Goal: Transaction & Acquisition: Purchase product/service

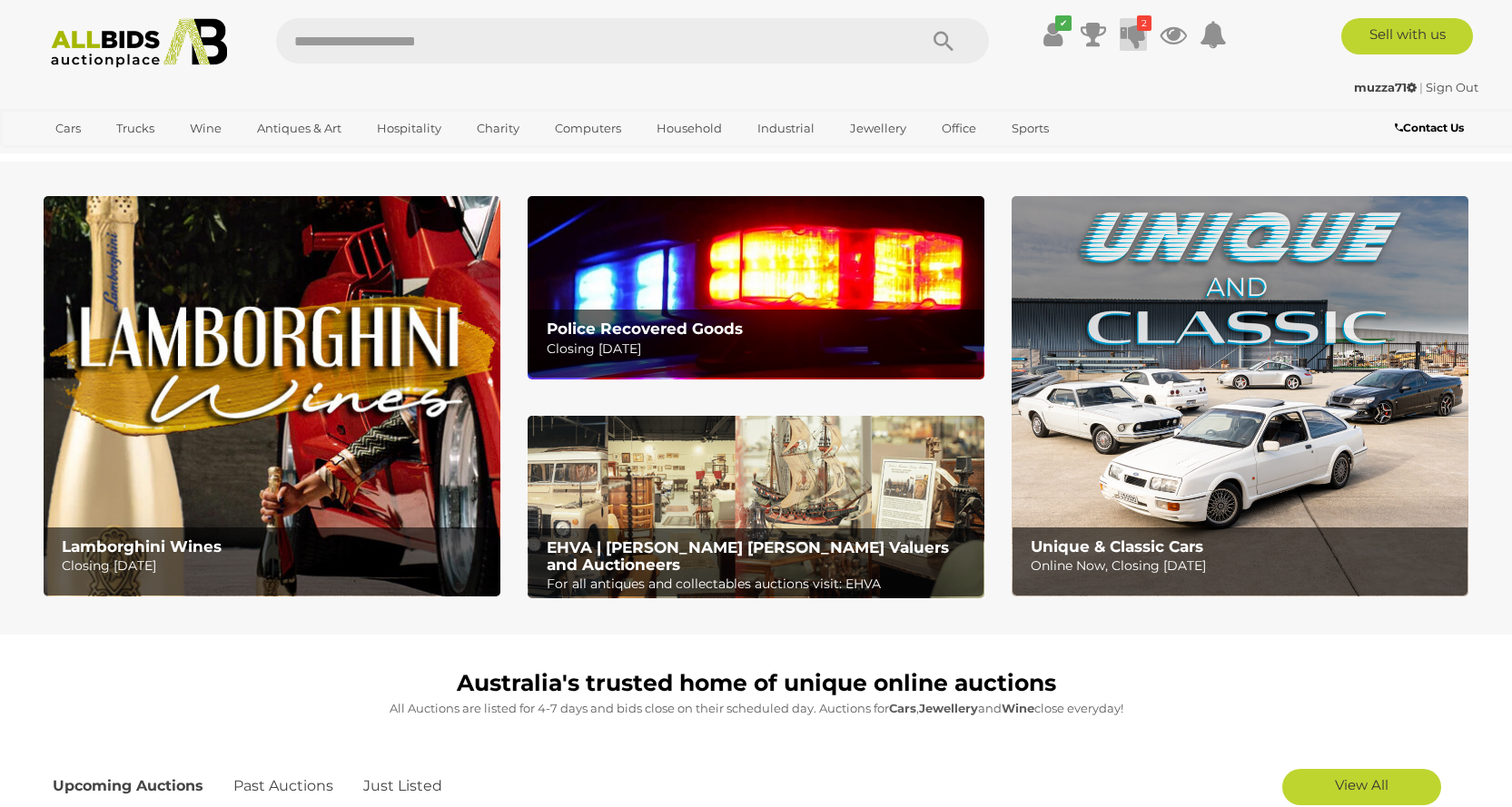
click at [1137, 44] on icon at bounding box center [1133, 34] width 26 height 33
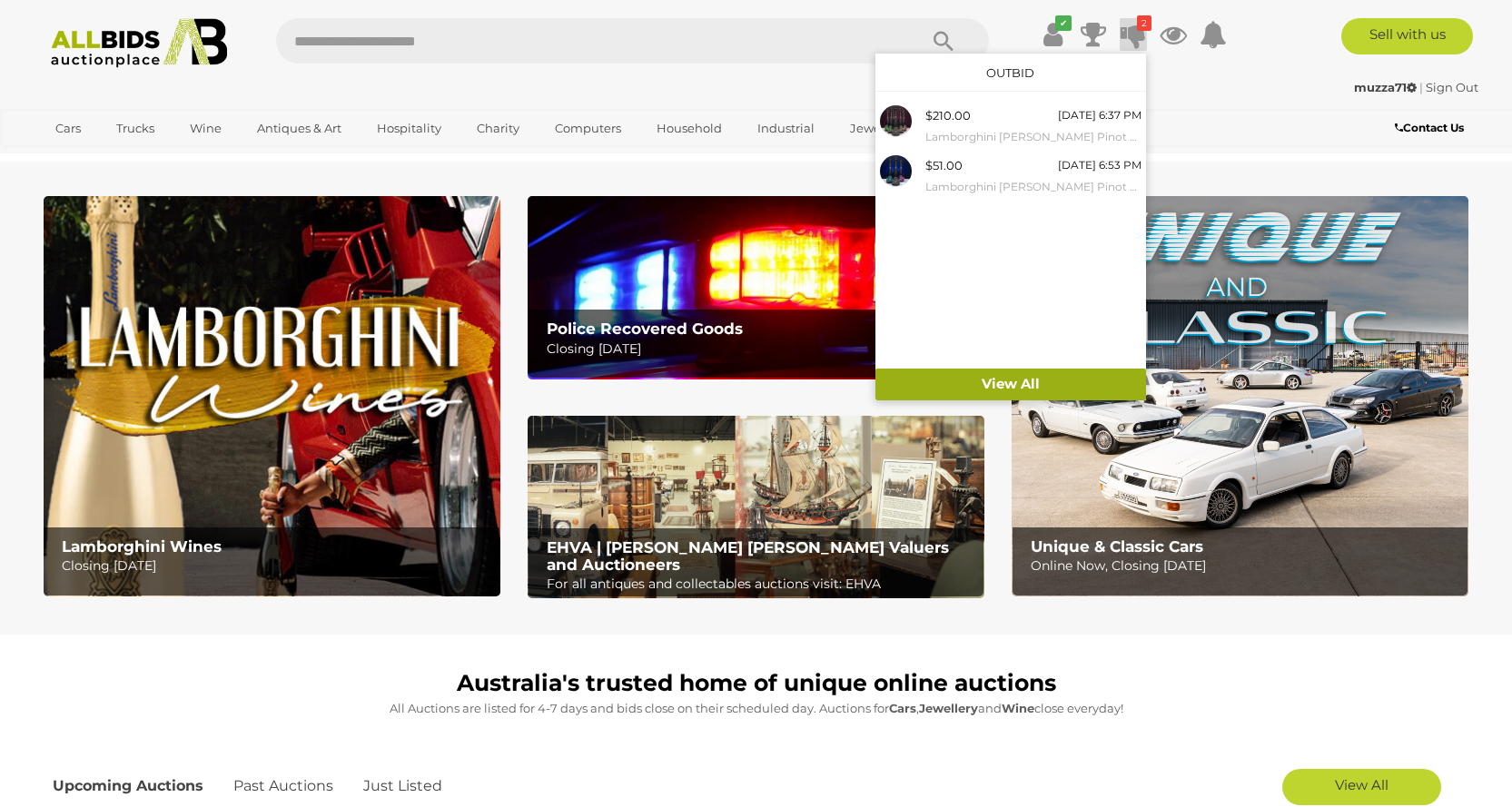
click at [1018, 385] on link "View All" at bounding box center [1010, 383] width 271 height 32
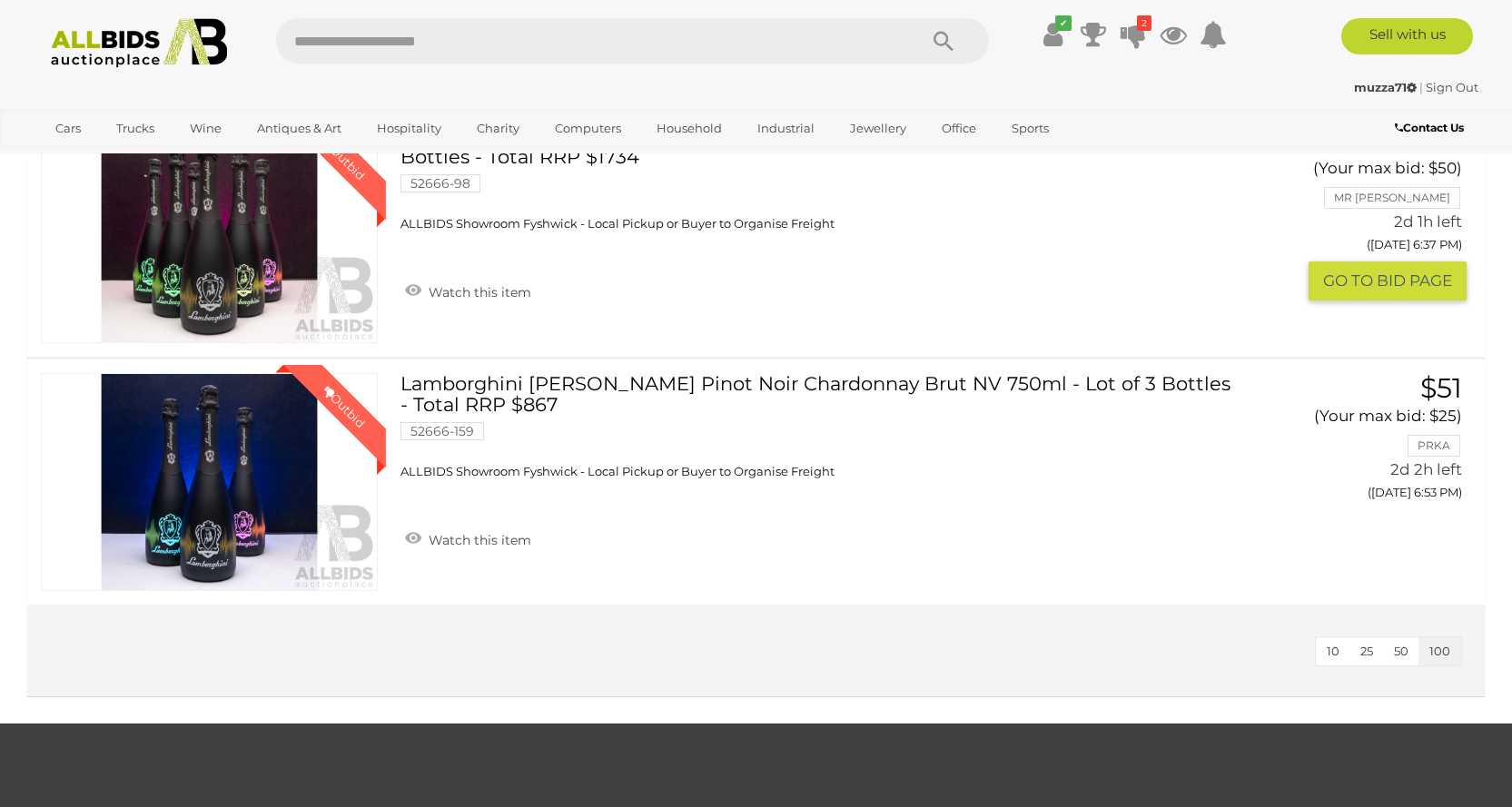
scroll to position [91, 0]
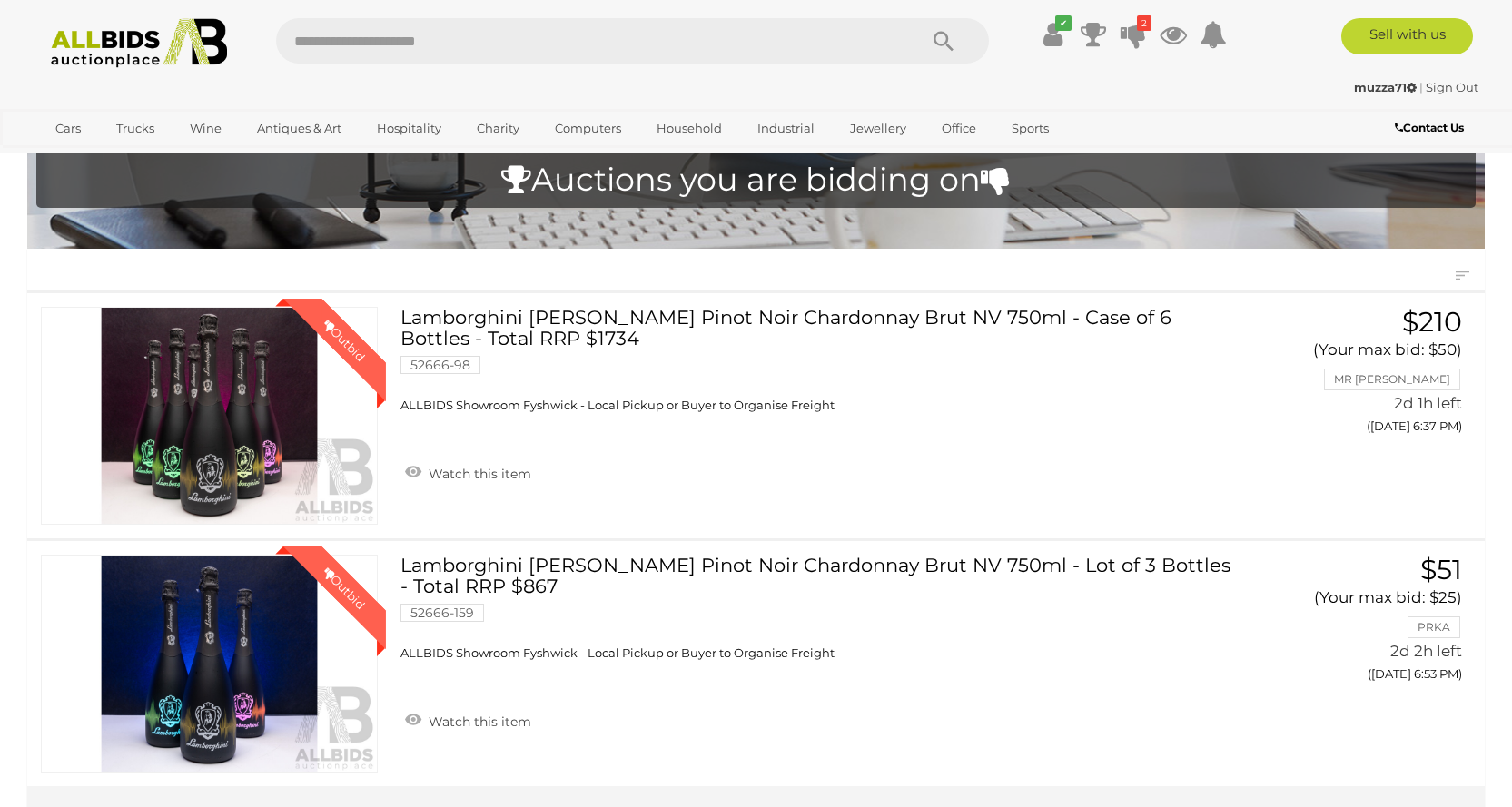
click at [126, 49] on img at bounding box center [140, 43] width 197 height 50
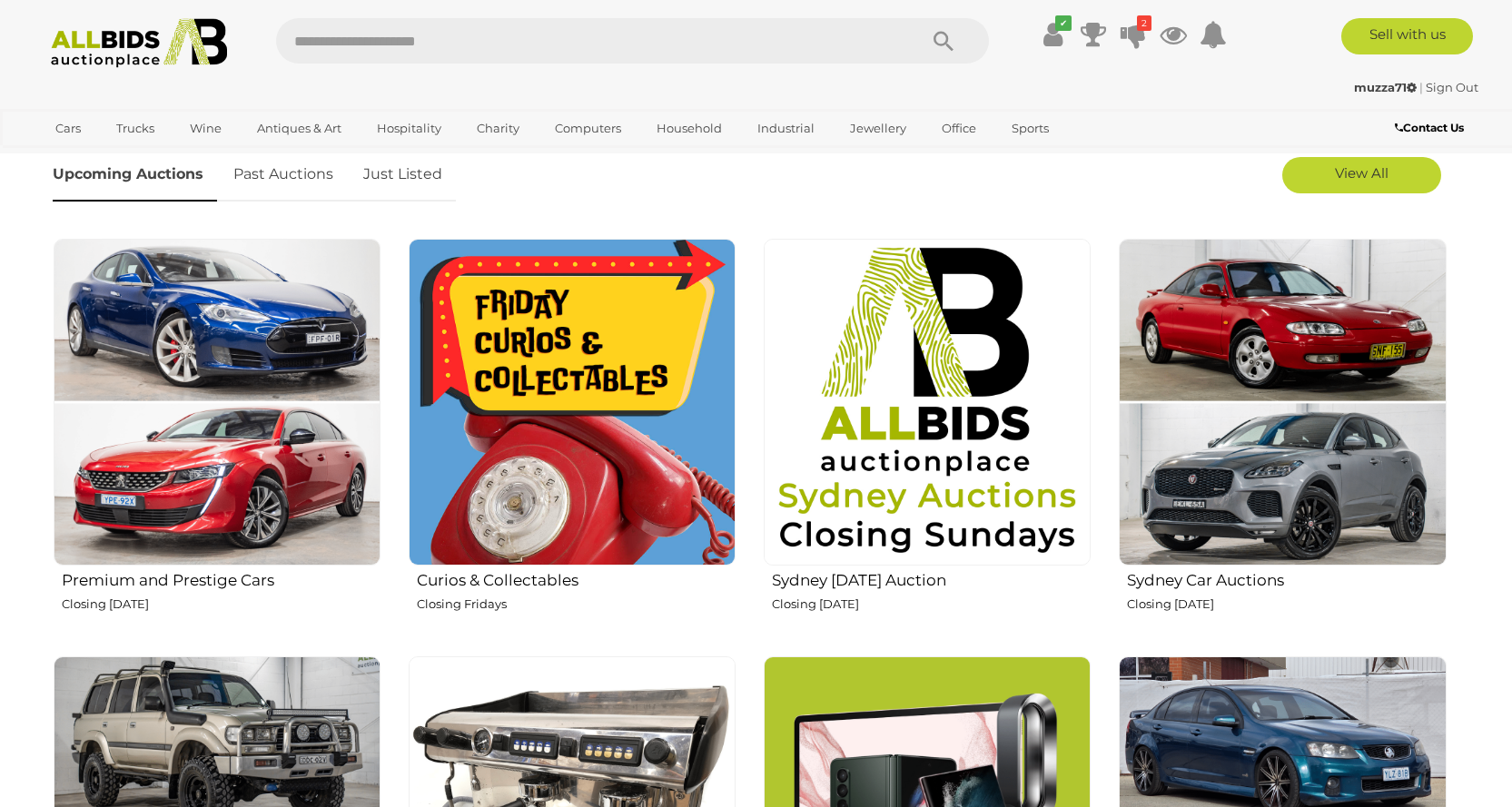
scroll to position [365, 0]
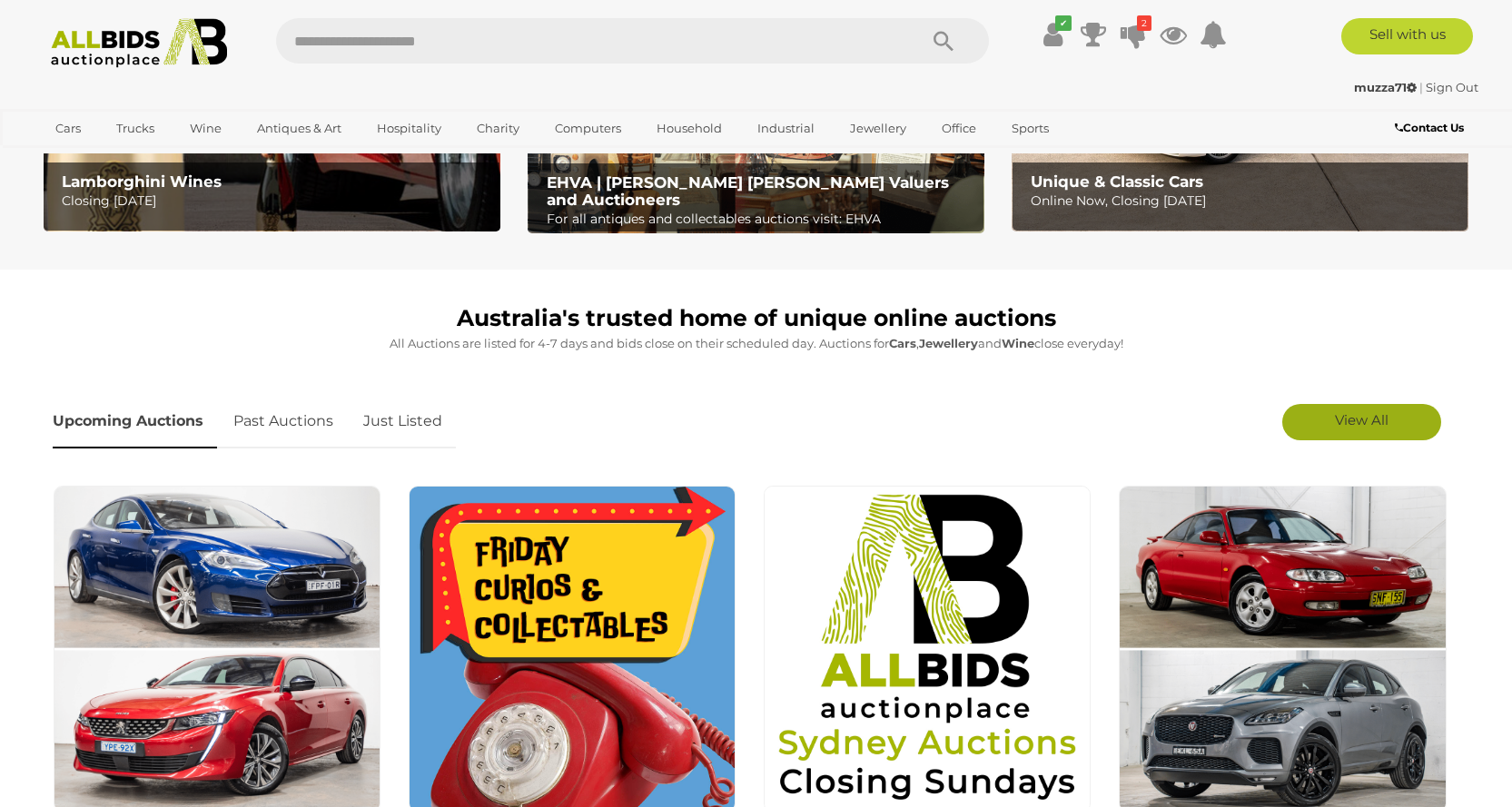
click at [1356, 424] on span "View All" at bounding box center [1362, 420] width 54 height 17
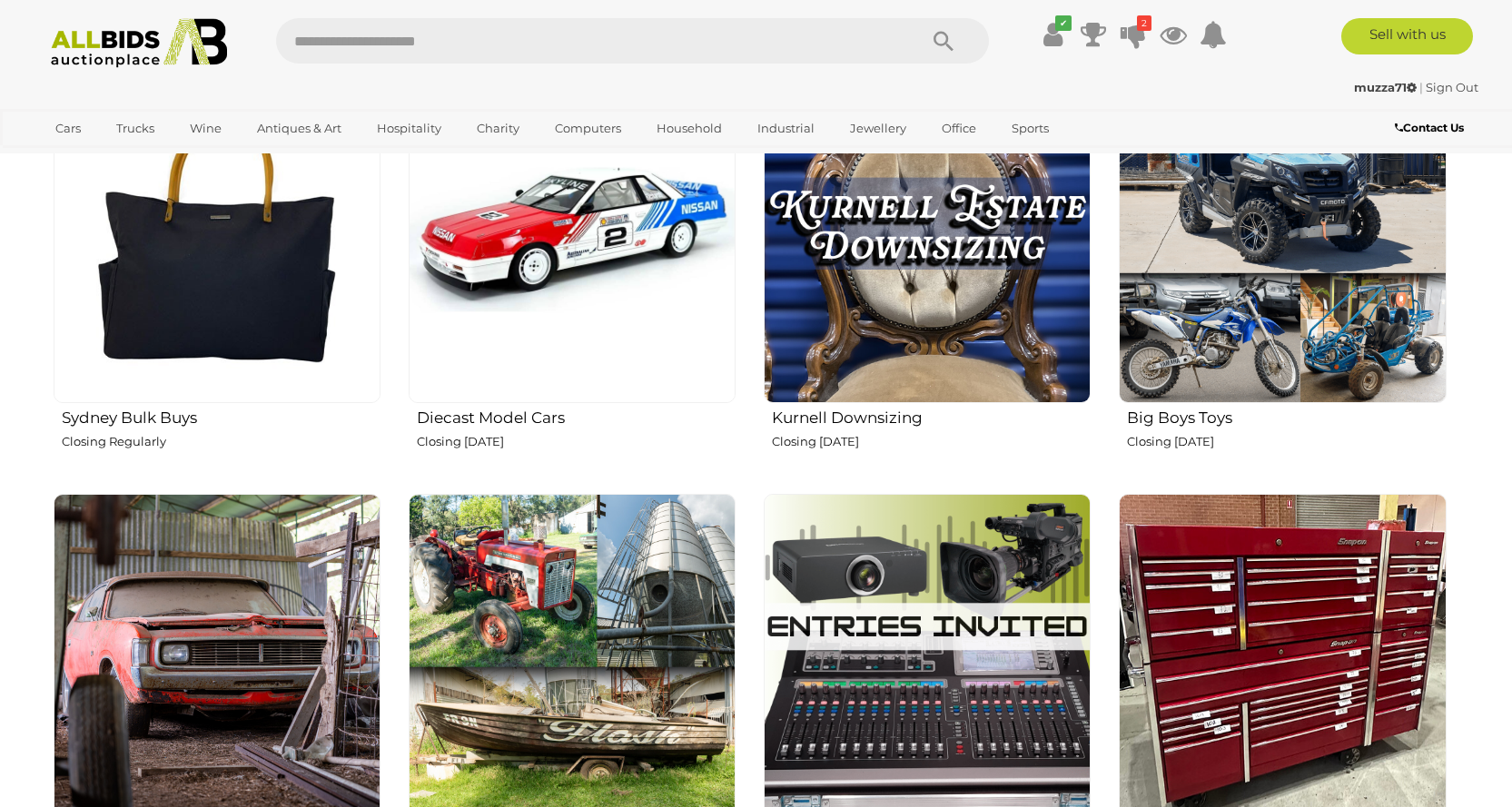
scroll to position [2890, 0]
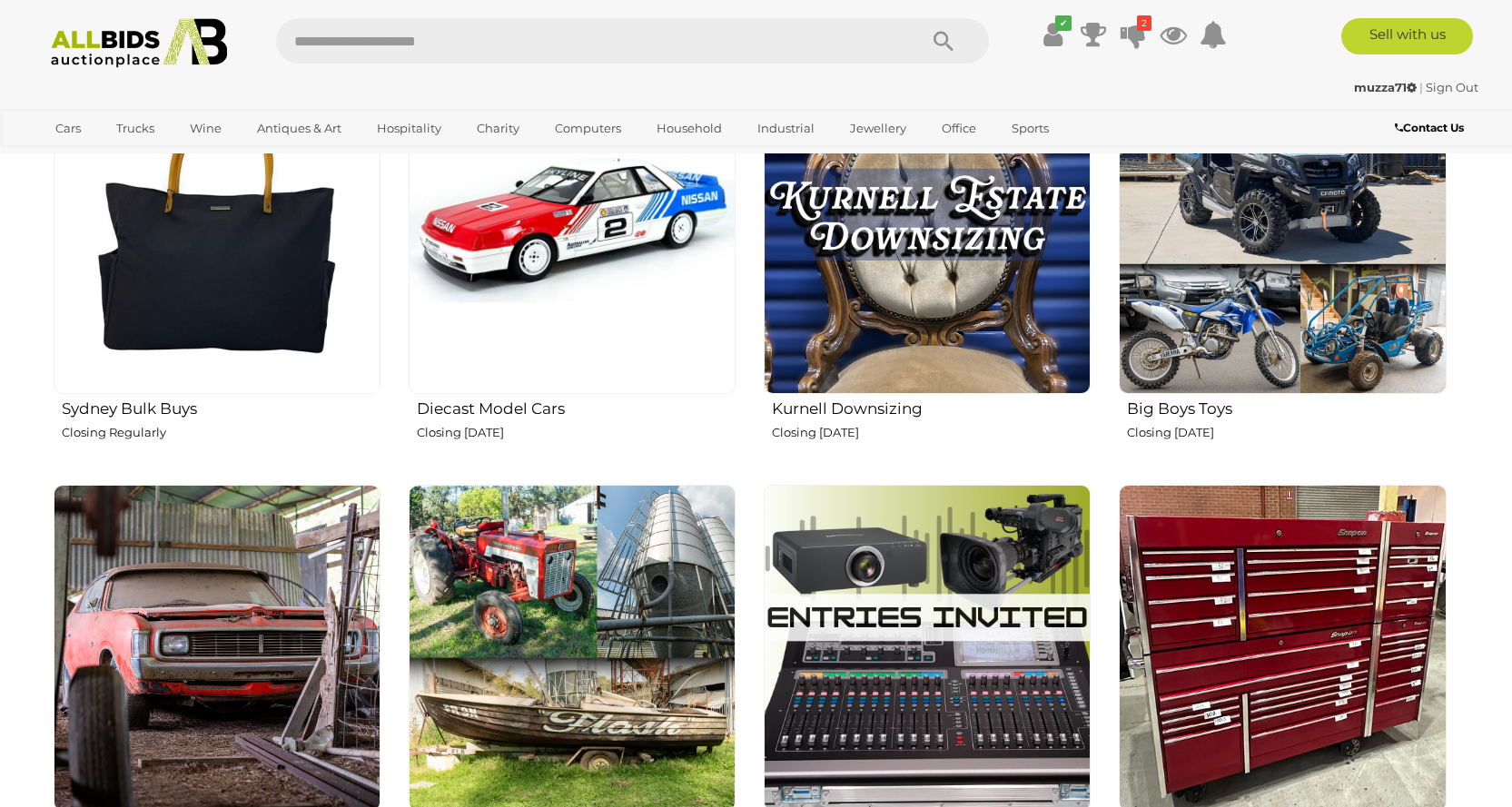
click at [536, 416] on h2 "Diecast Model Cars" at bounding box center [576, 406] width 318 height 22
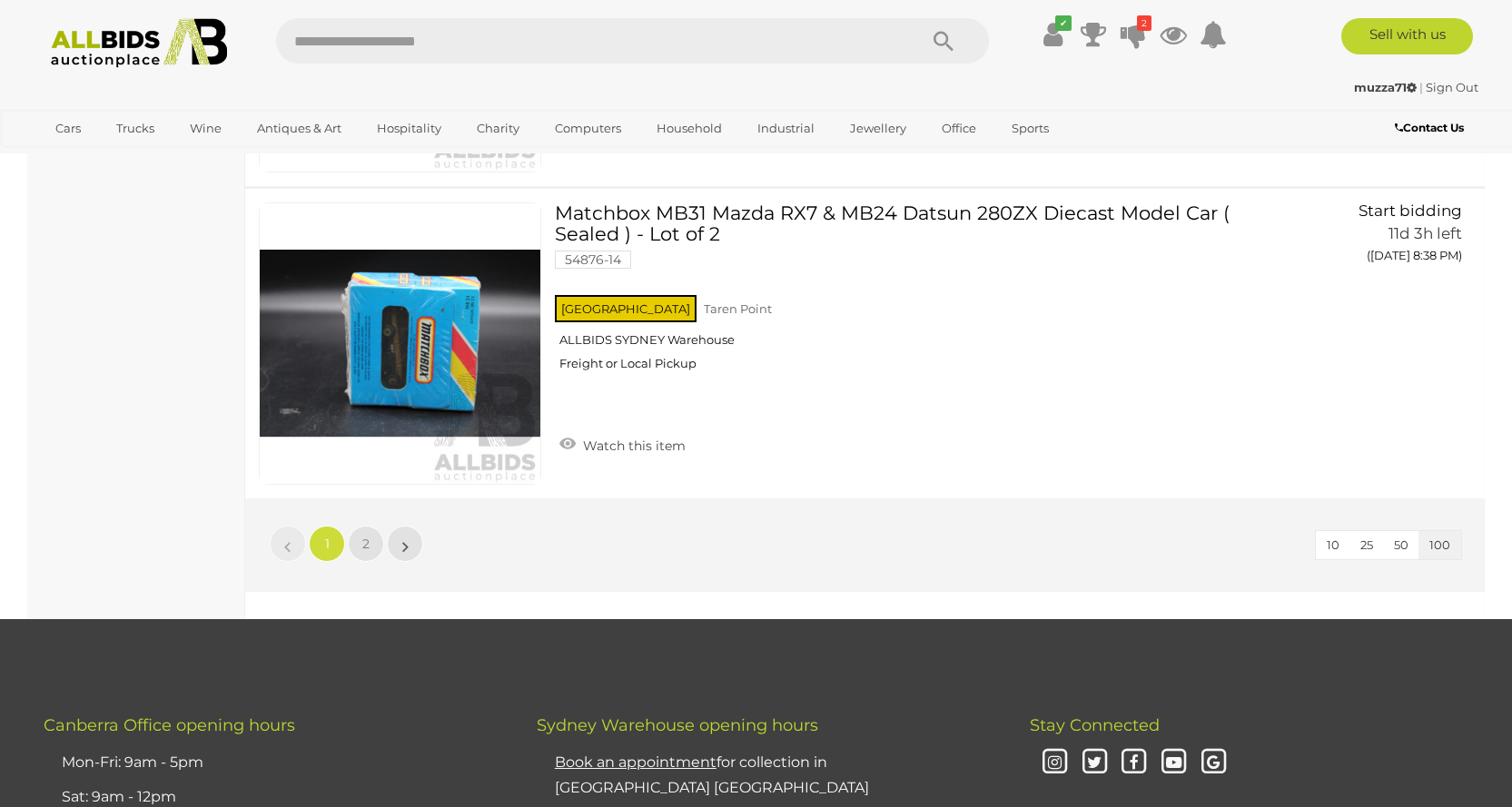
scroll to position [31032, 0]
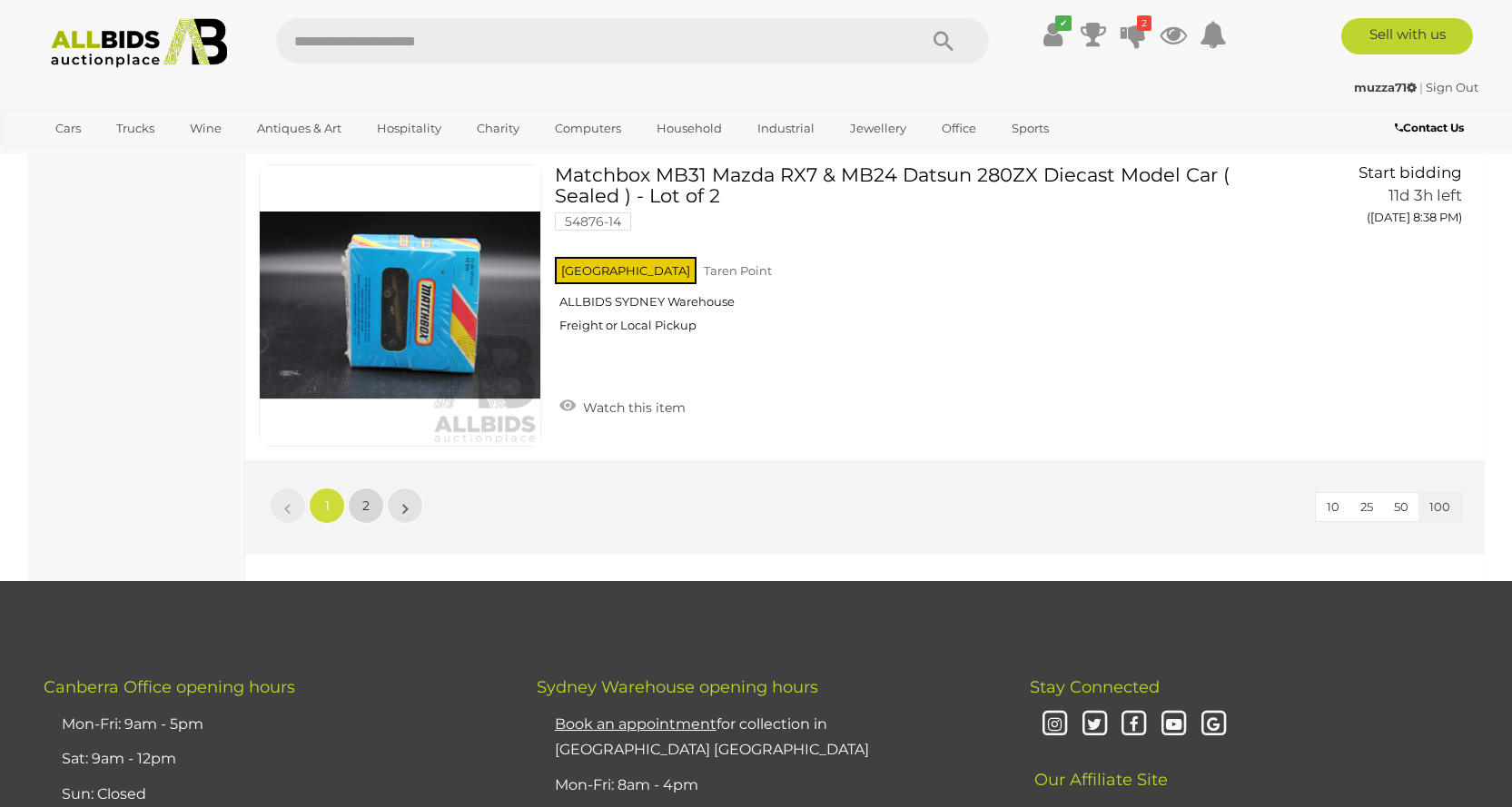
click at [369, 500] on link "2" at bounding box center [366, 506] width 36 height 36
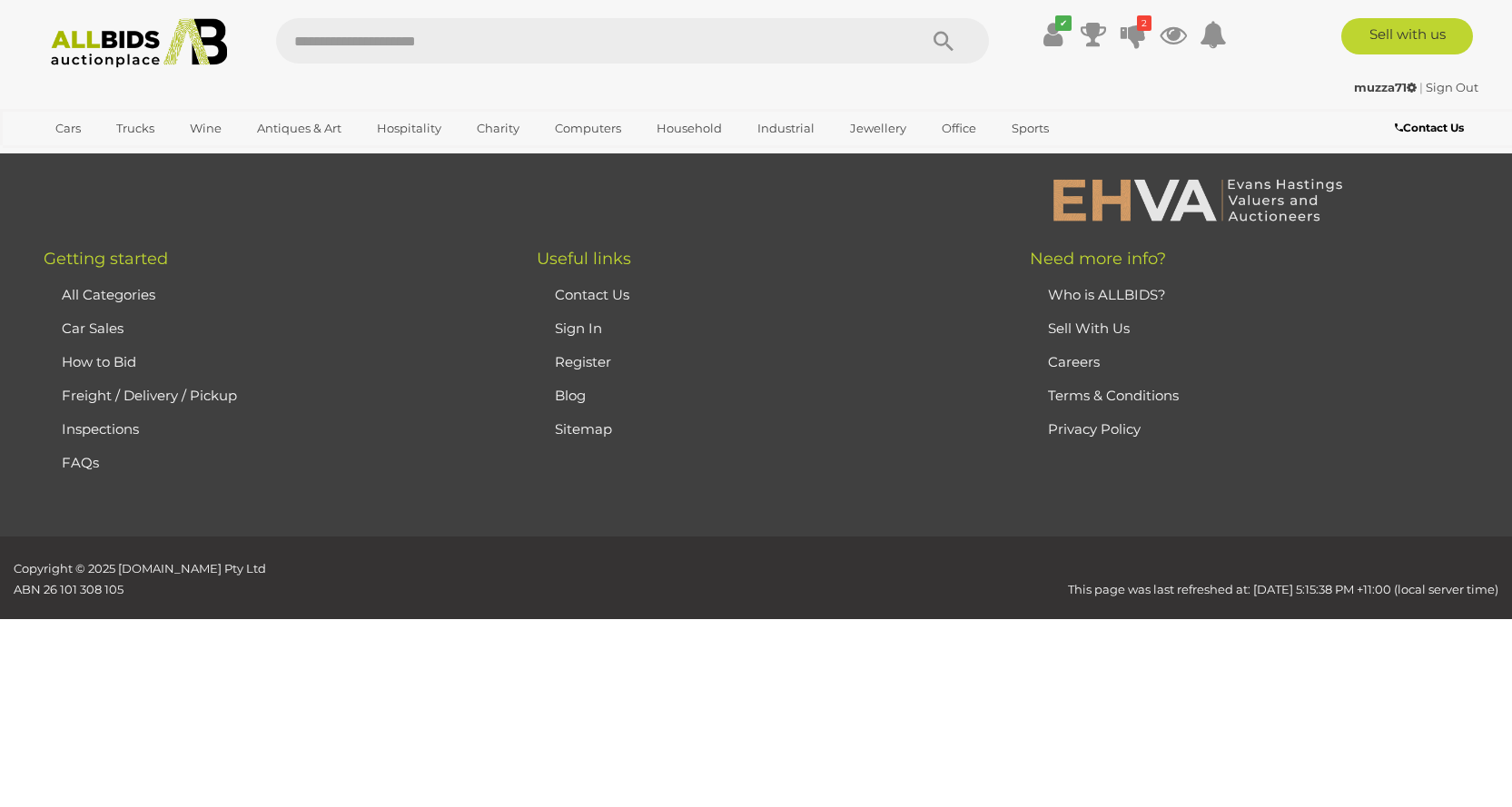
scroll to position [63, 0]
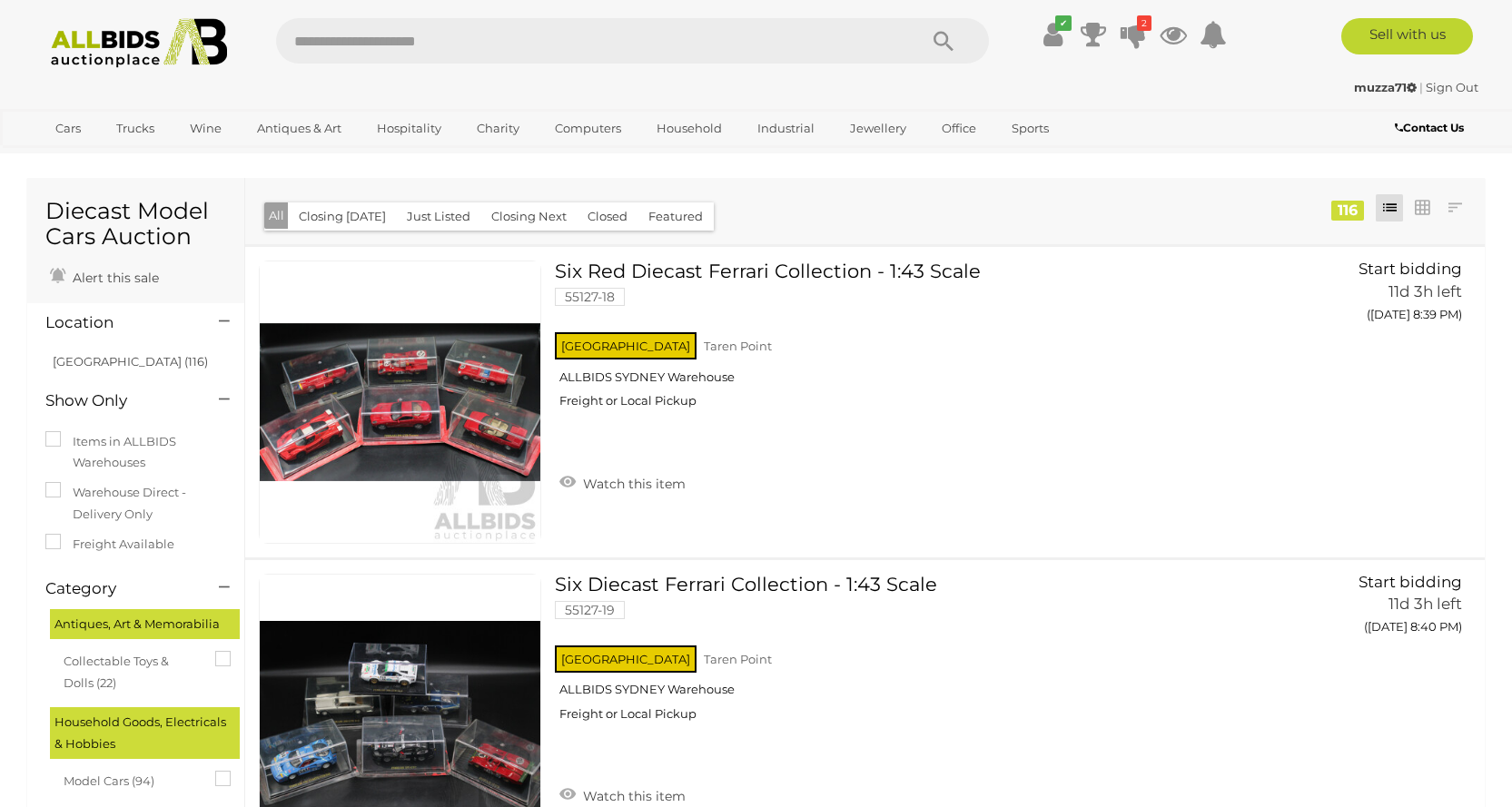
scroll to position [63, 0]
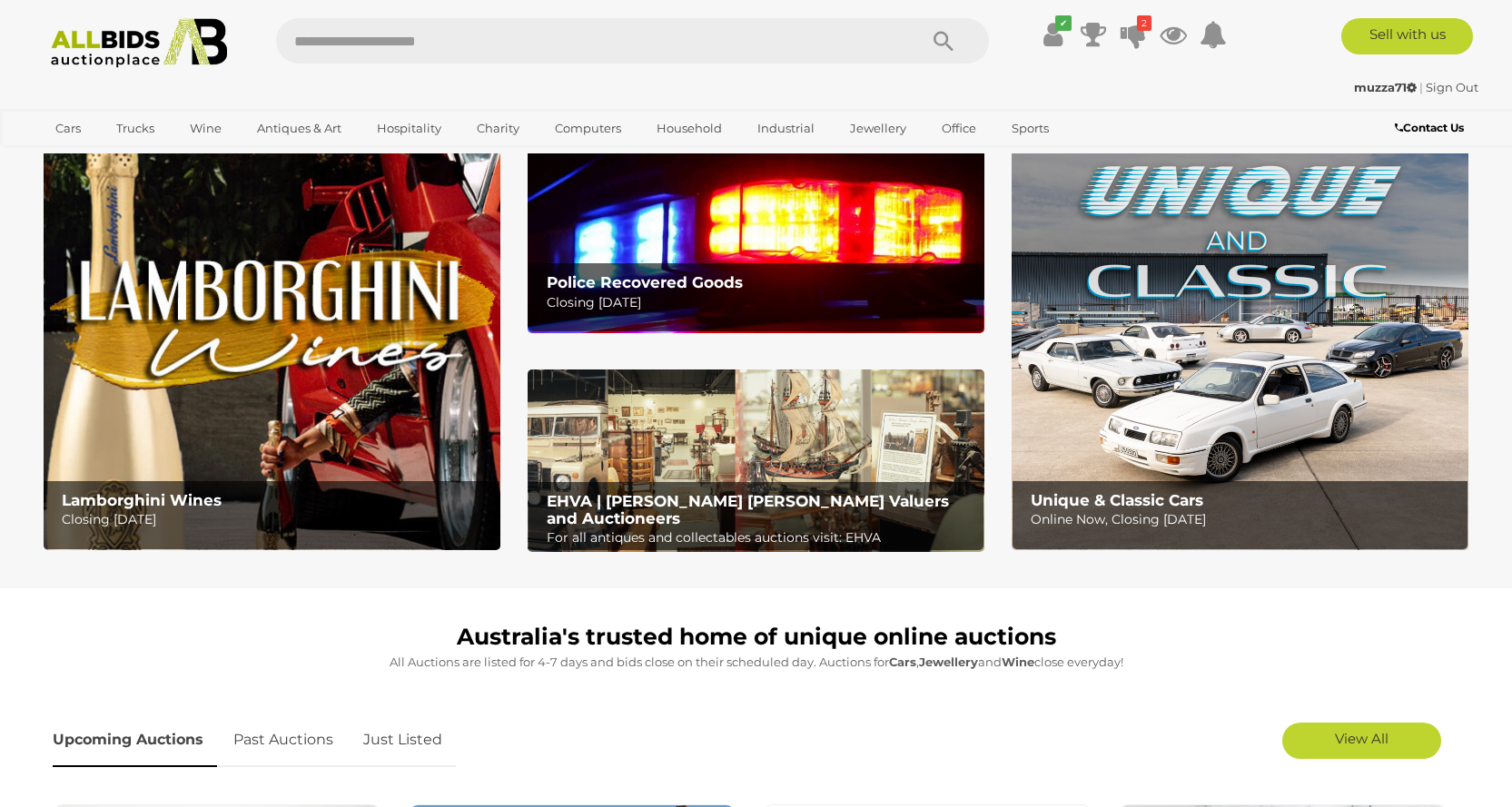
scroll to position [114, 0]
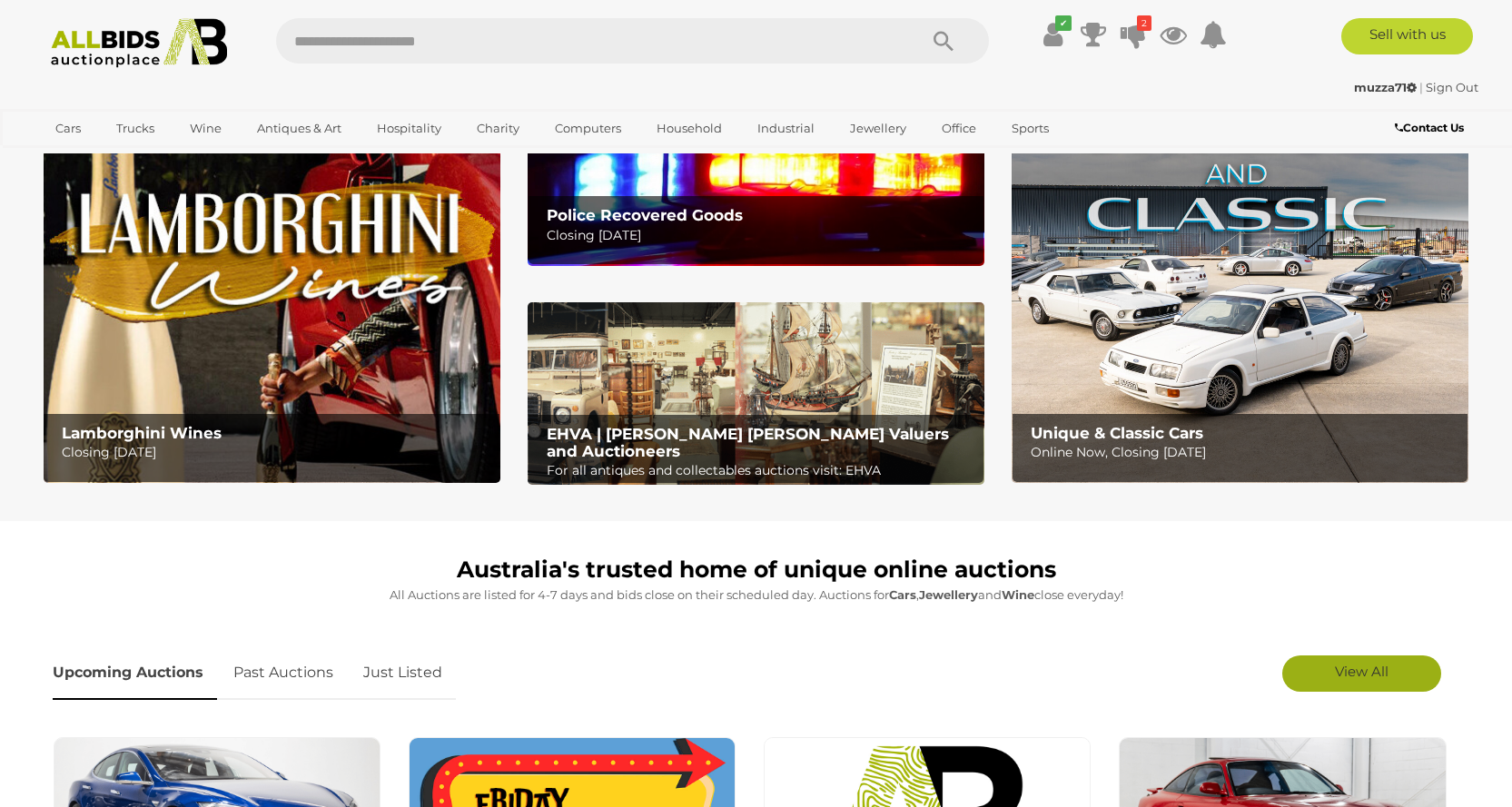
click at [1318, 678] on link "View All" at bounding box center [1361, 673] width 159 height 36
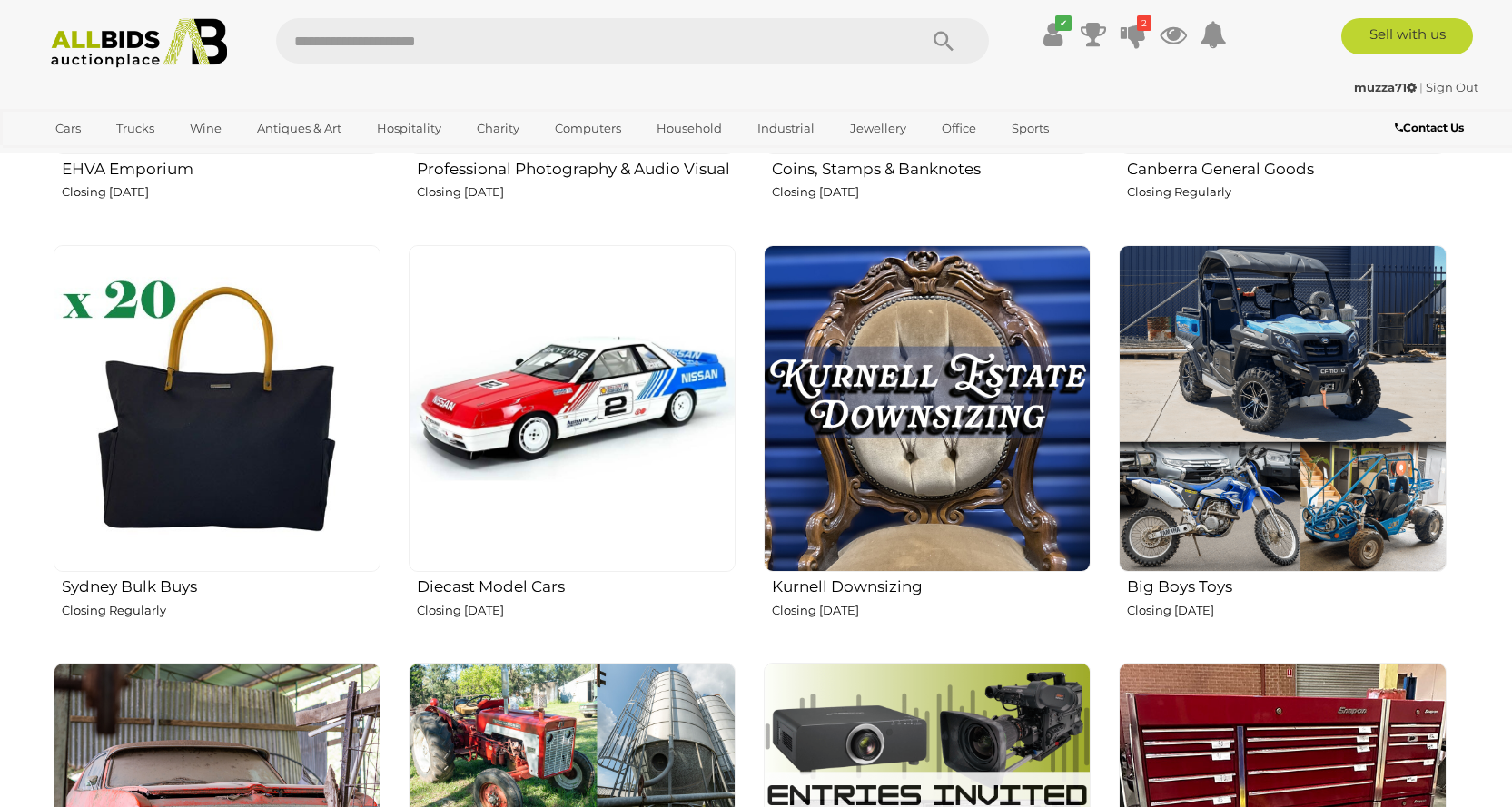
scroll to position [2721, 0]
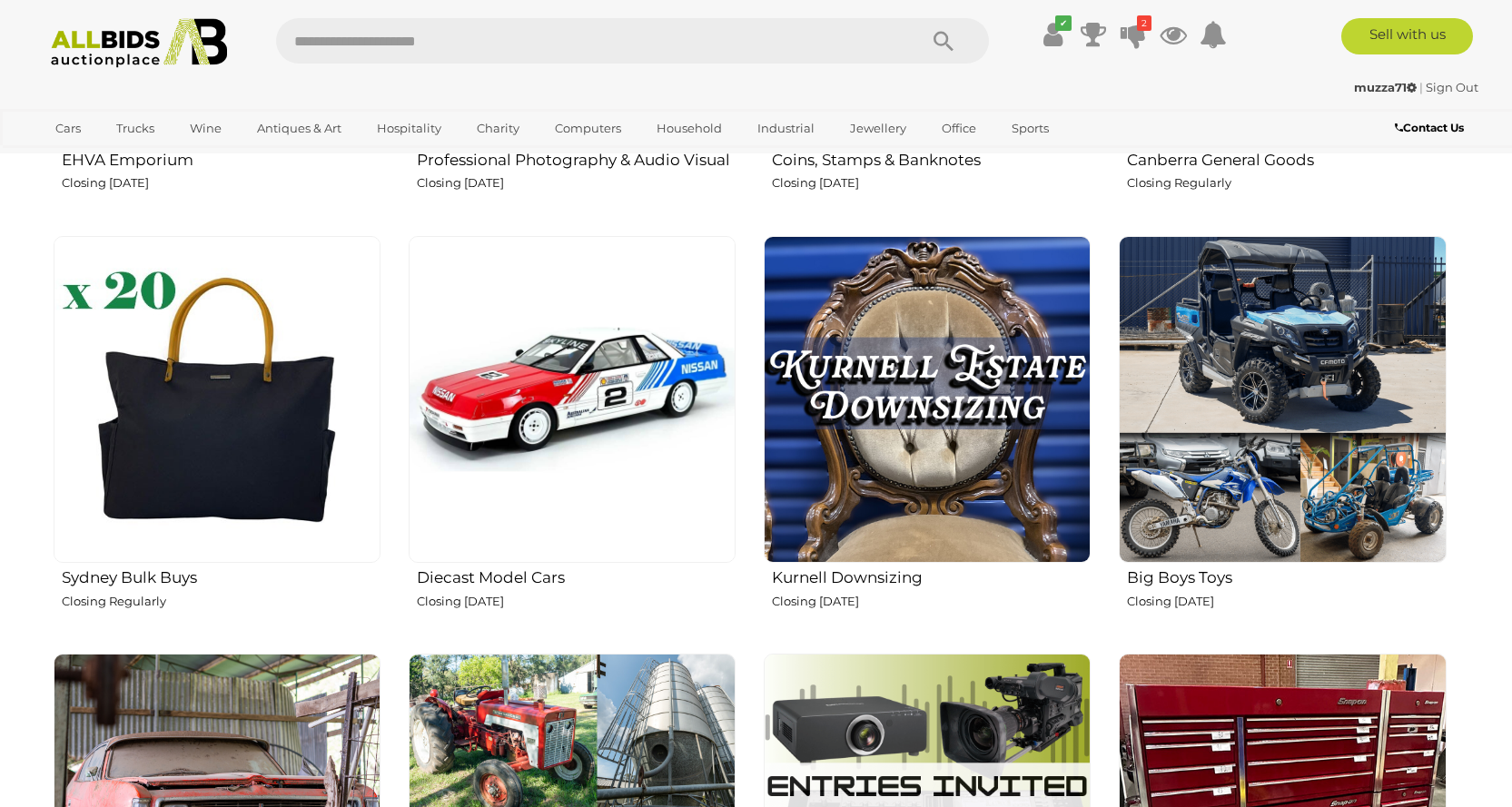
click at [524, 592] on p "Closing Wednesday 22nd October" at bounding box center [576, 601] width 318 height 21
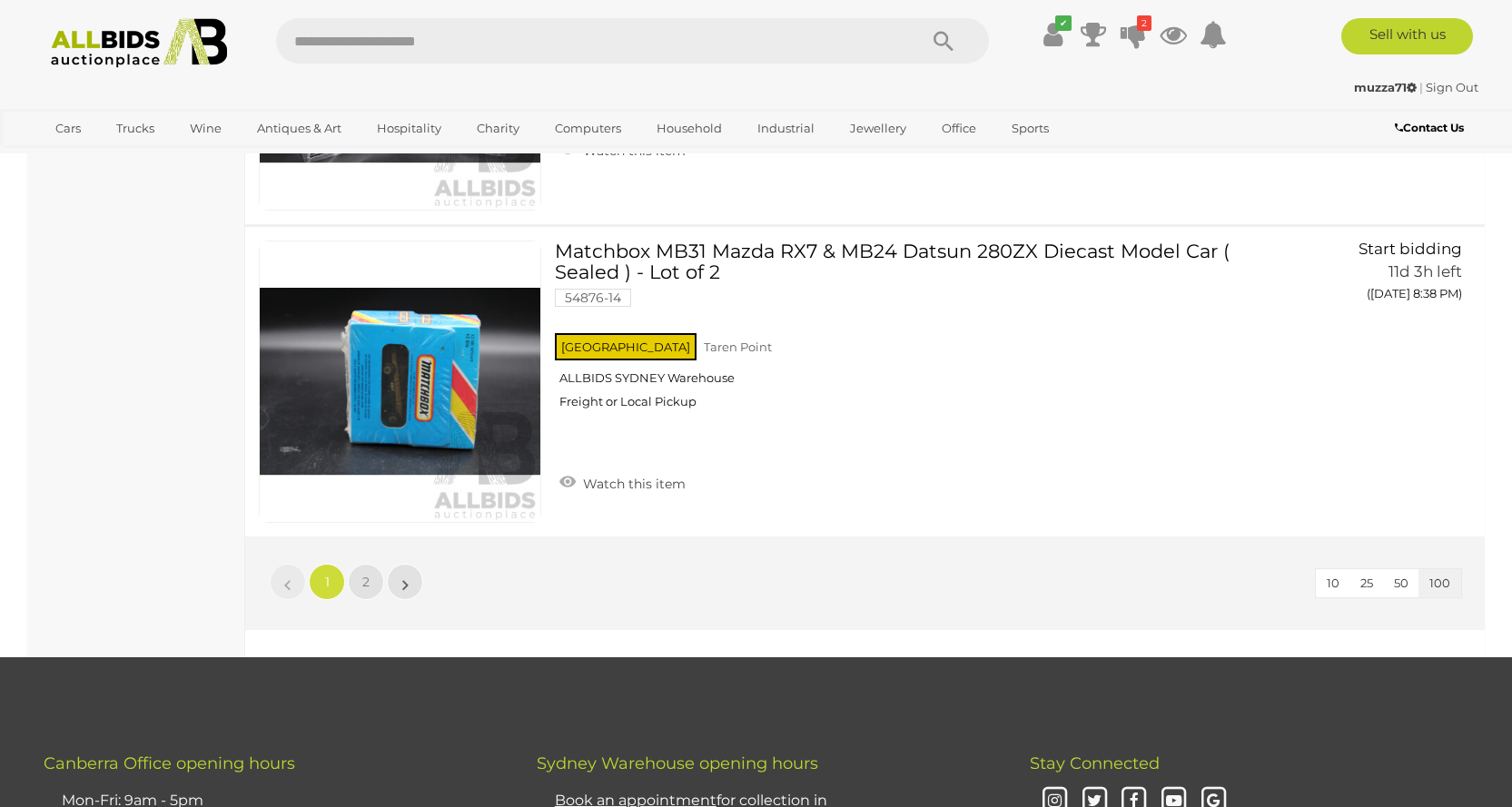
scroll to position [30918, 0]
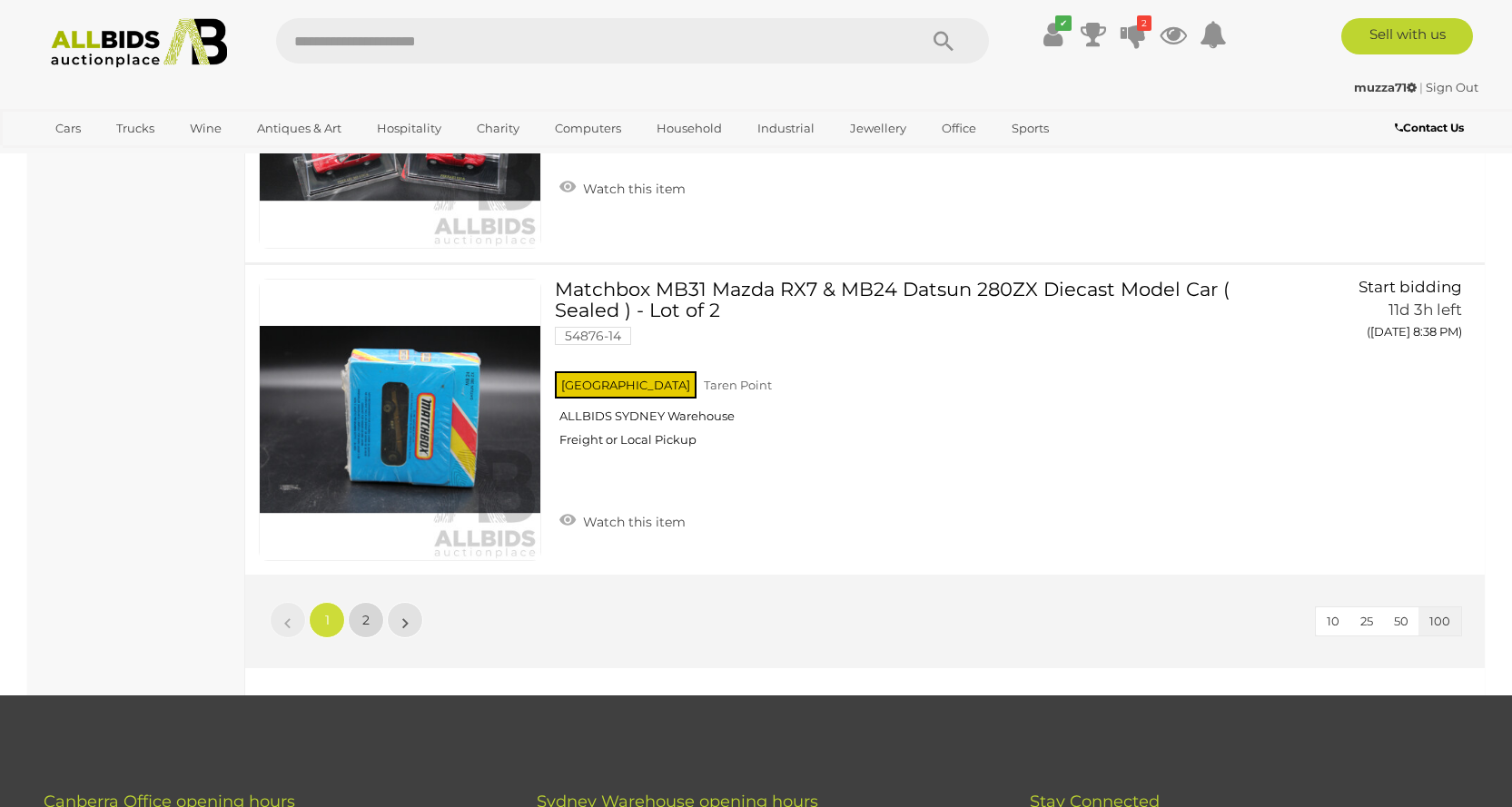
click at [361, 623] on link "2" at bounding box center [366, 620] width 36 height 36
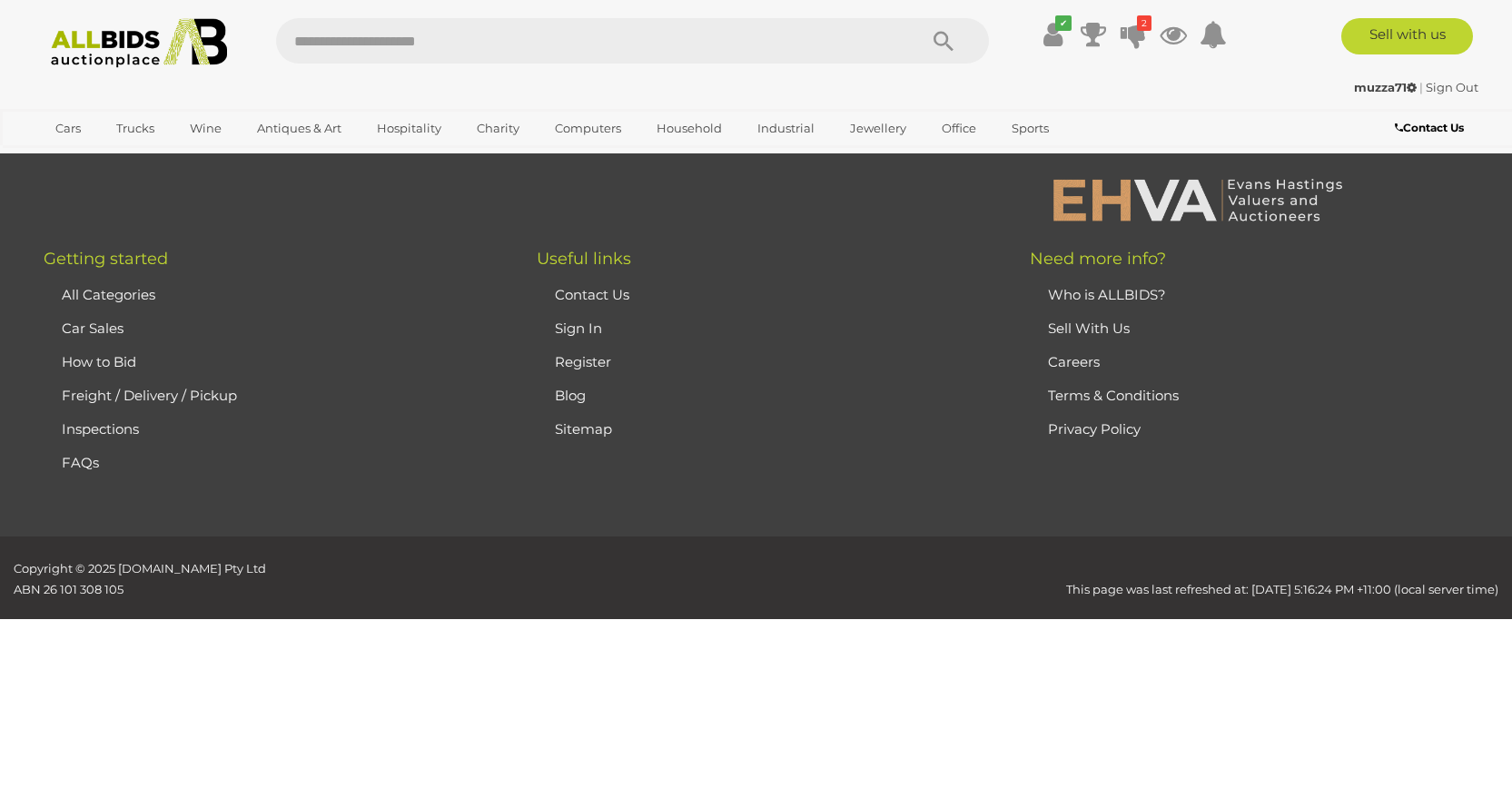
scroll to position [63, 0]
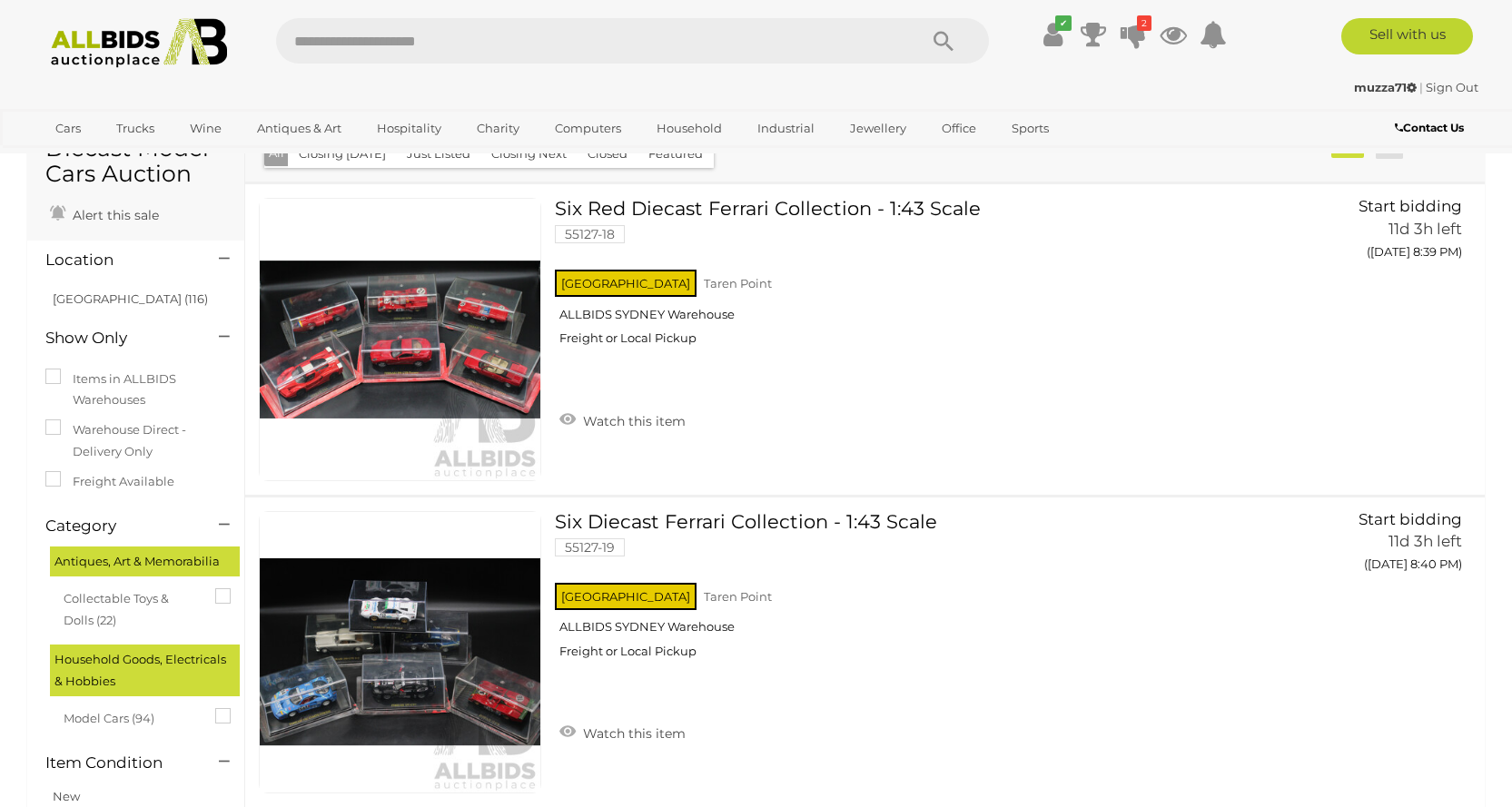
drag, startPoint x: 1508, startPoint y: 44, endPoint x: 1500, endPoint y: 70, distance: 27.2
click at [1500, 70] on div "✔ Track & Trace 2" at bounding box center [756, 36] width 1512 height 73
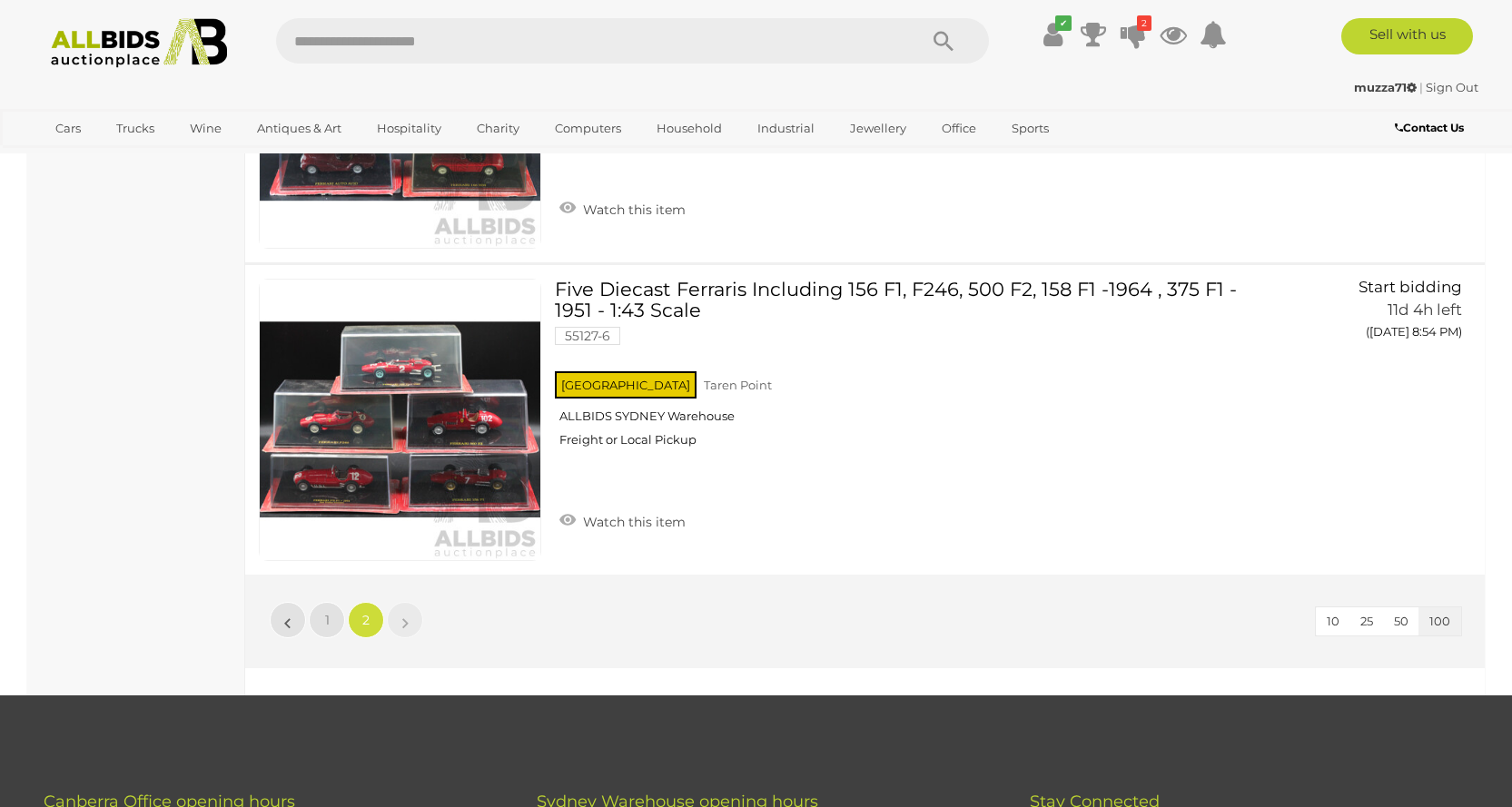
scroll to position [63, 0]
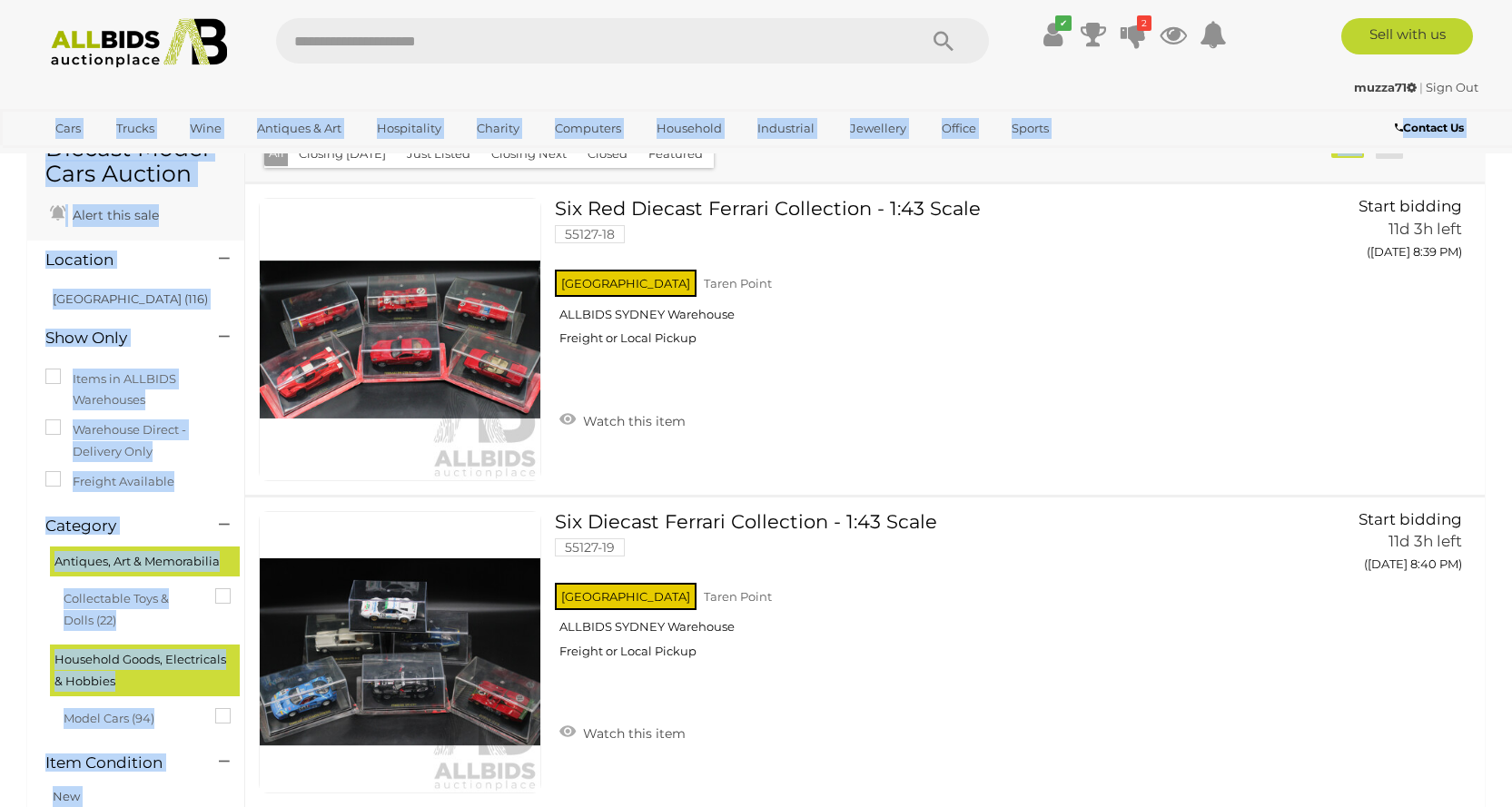
drag, startPoint x: 1510, startPoint y: 75, endPoint x: 1517, endPoint y: 446, distance: 371.1
click at [1128, 360] on div "NSW Taren Point ALLBIDS SYDNEY Warehouse Freight or Local Pickup" at bounding box center [909, 313] width 709 height 94
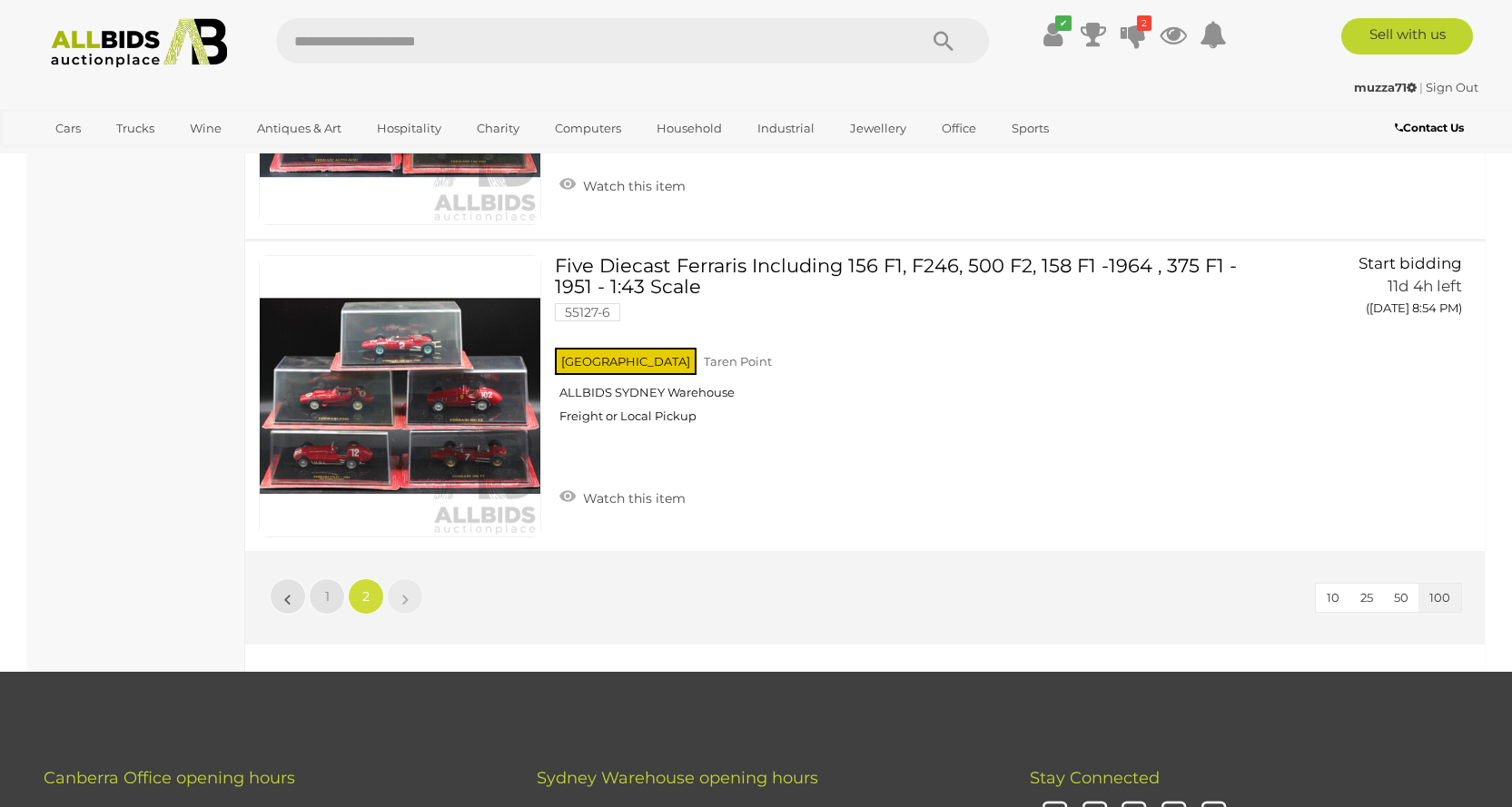
scroll to position [4613, 0]
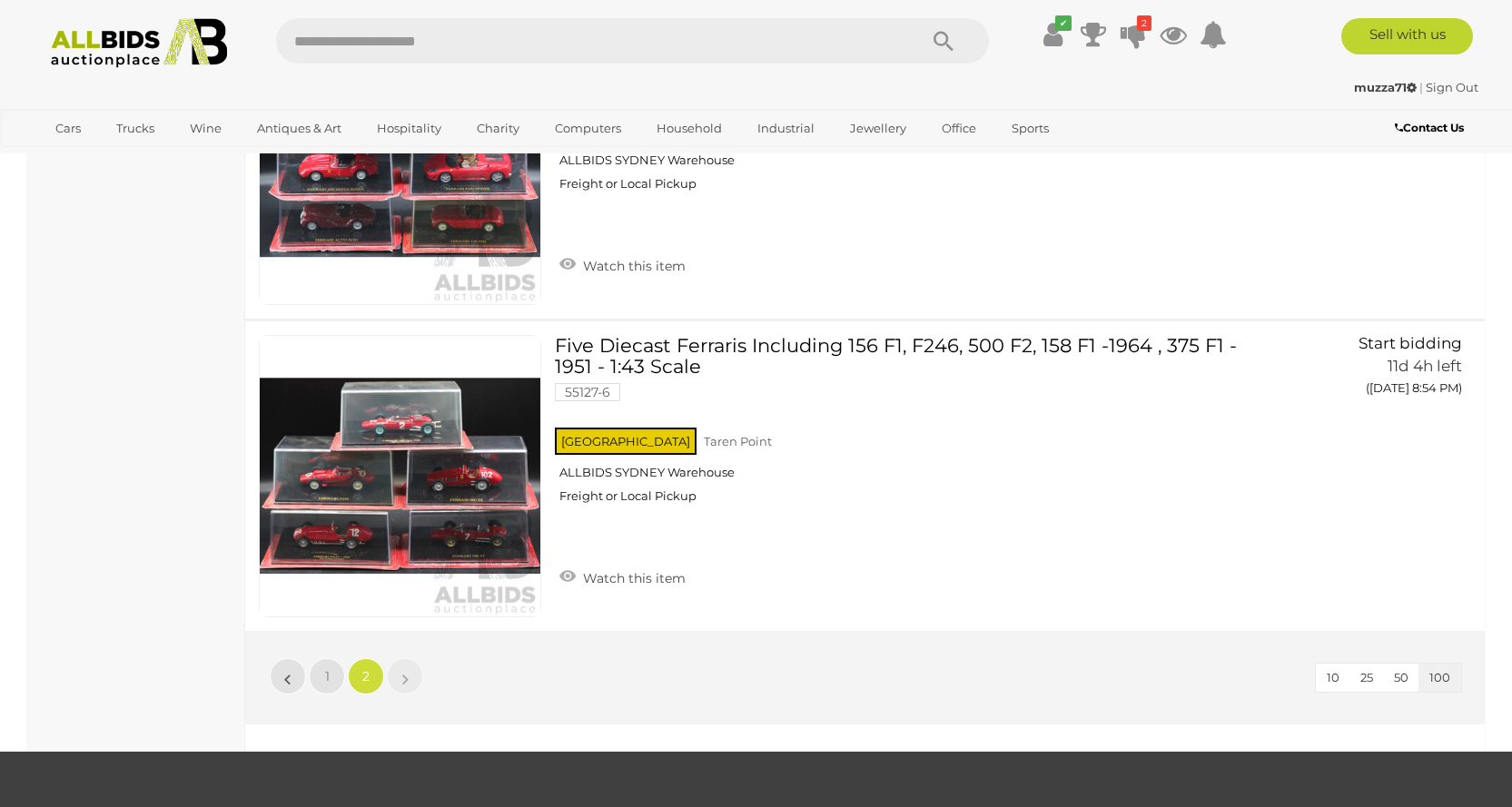
scroll to position [63, 0]
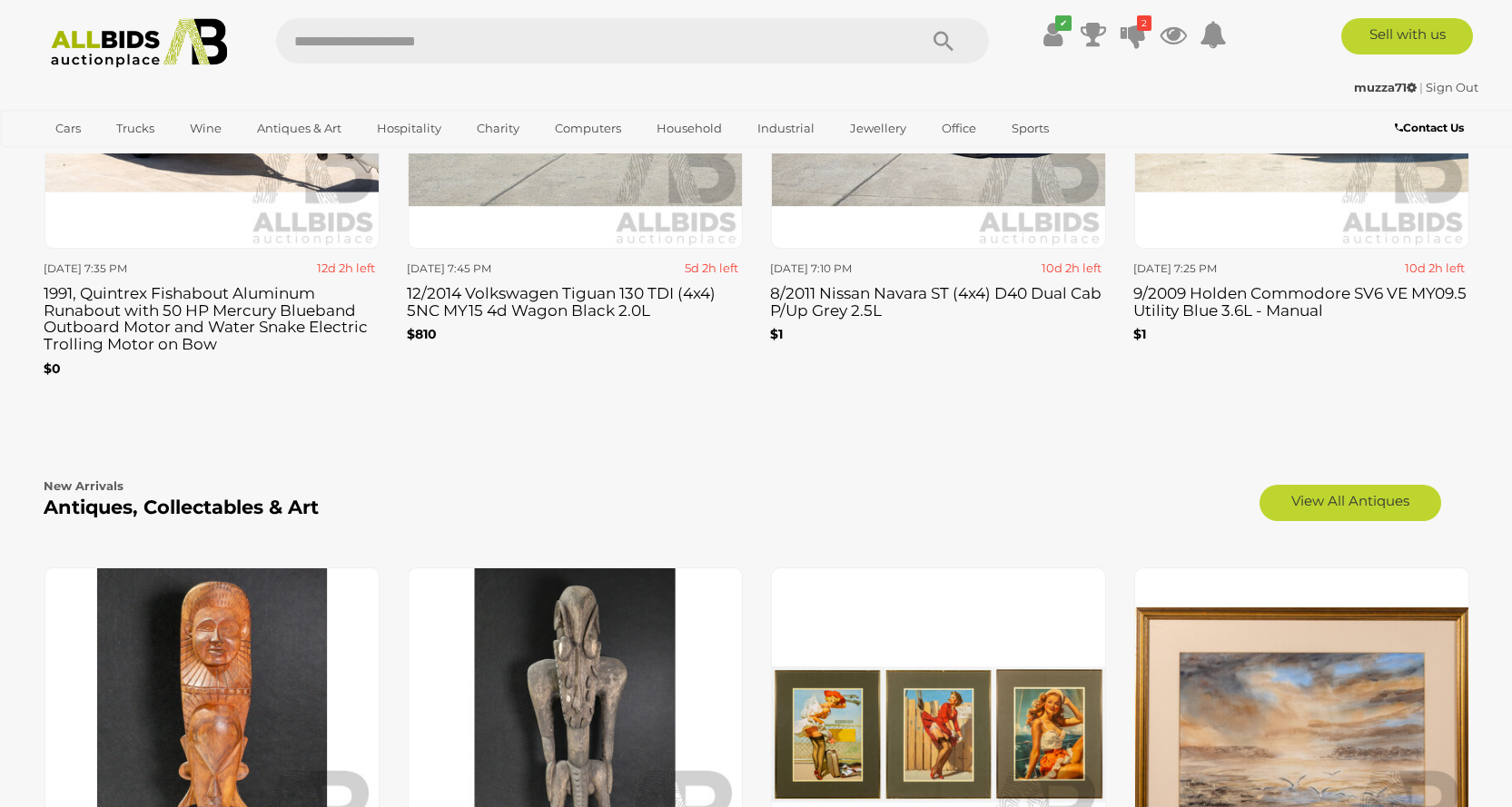
scroll to position [2721, 0]
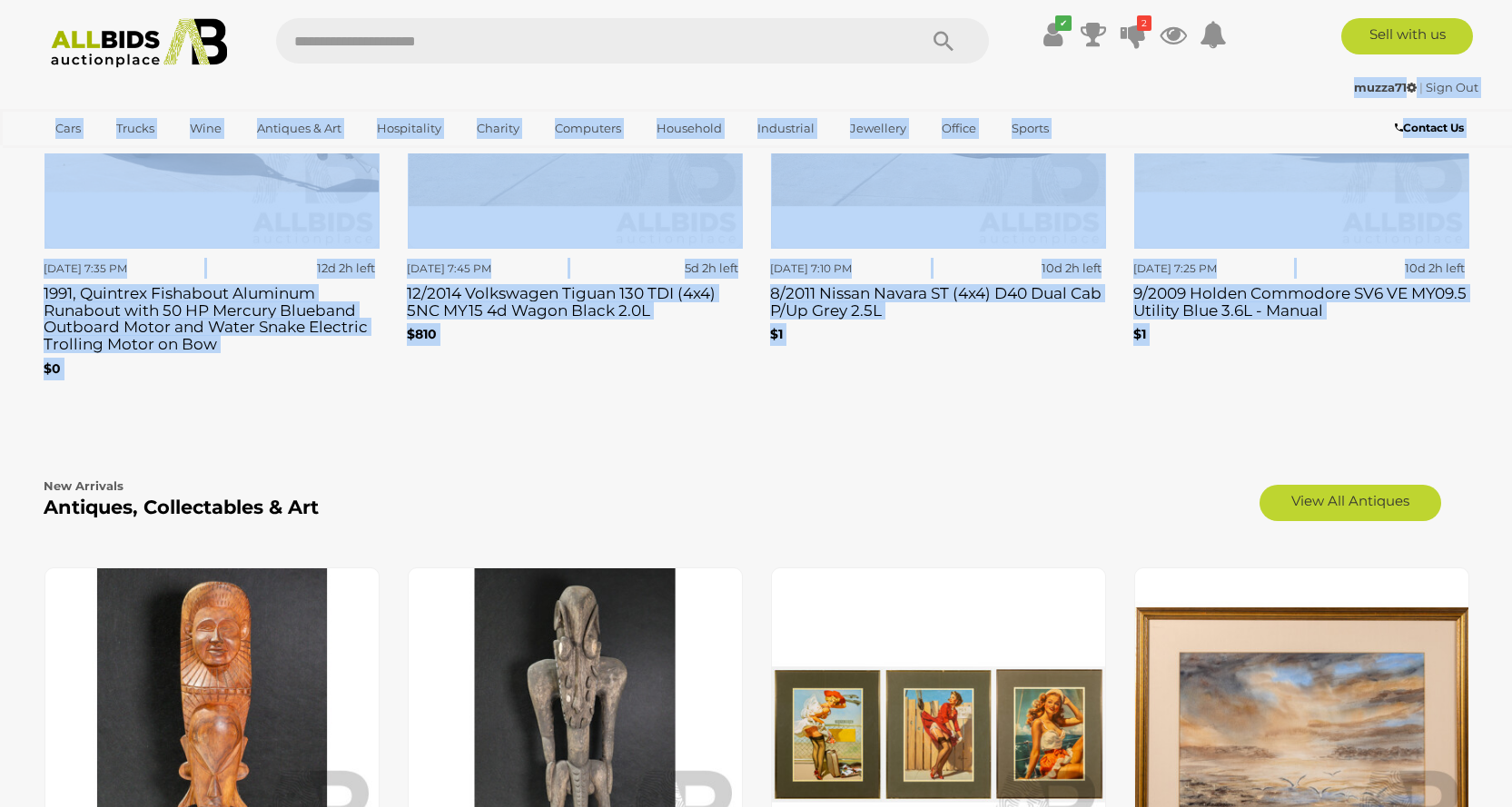
drag, startPoint x: 1511, startPoint y: 418, endPoint x: 1505, endPoint y: 67, distance: 351.1
click at [1398, 405] on div "Loading 23/10/2025 7:35 PM 12d 2h left 1991, Quintrex Fishabout Aluminum Runabo…" at bounding box center [756, 171] width 1453 height 517
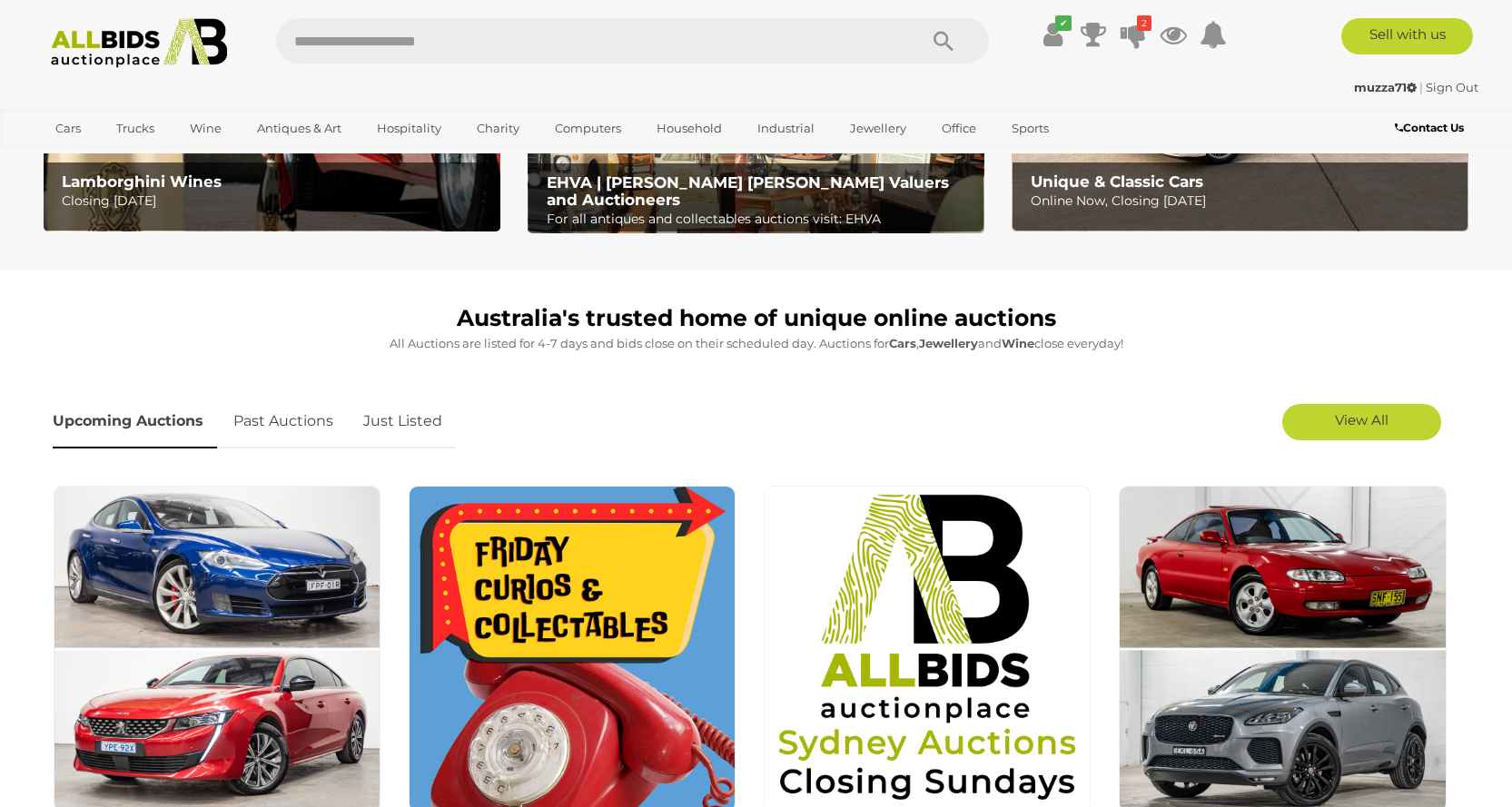
scroll to position [572, 0]
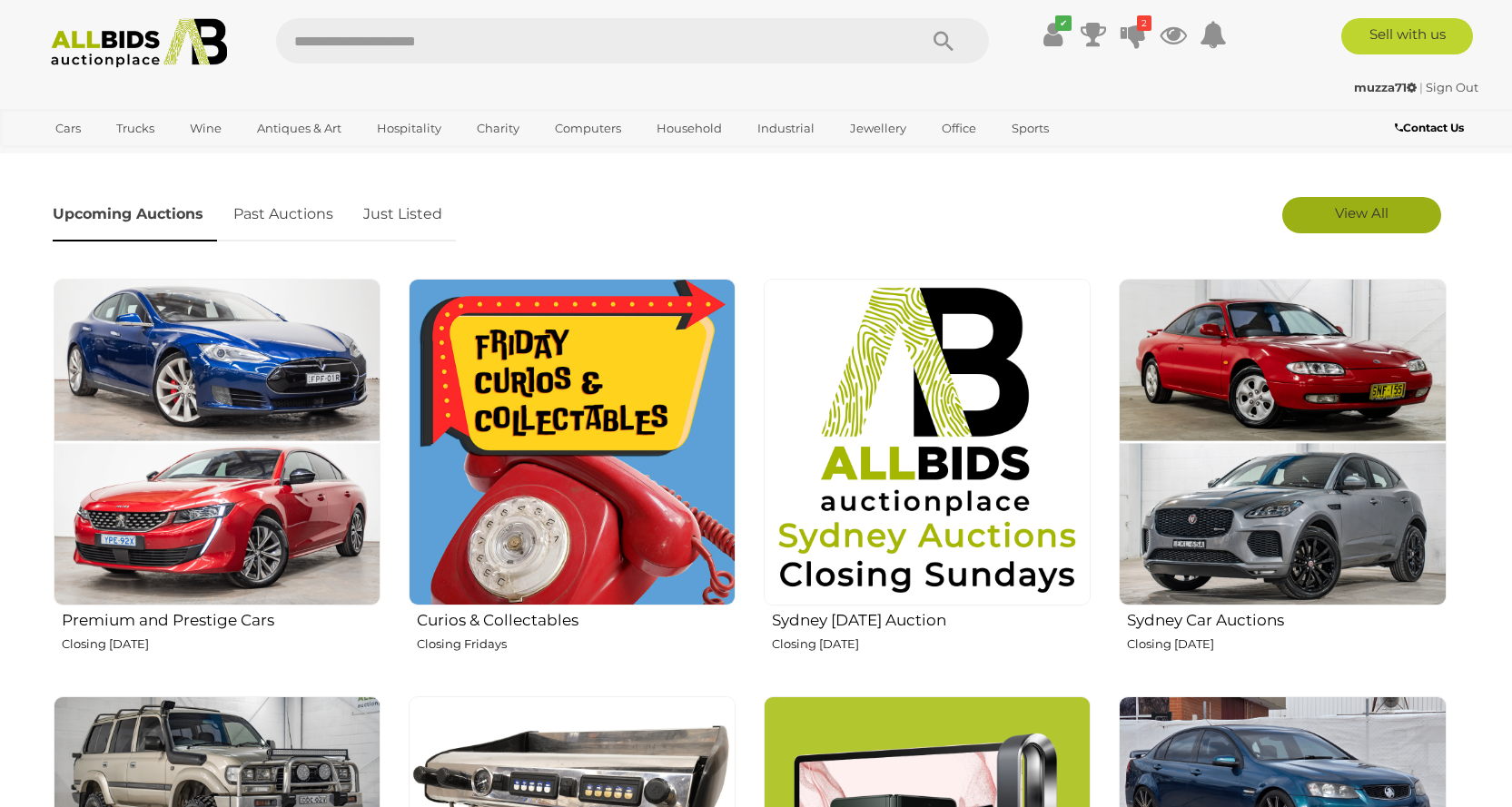
click at [1360, 216] on span "View All" at bounding box center [1362, 213] width 54 height 17
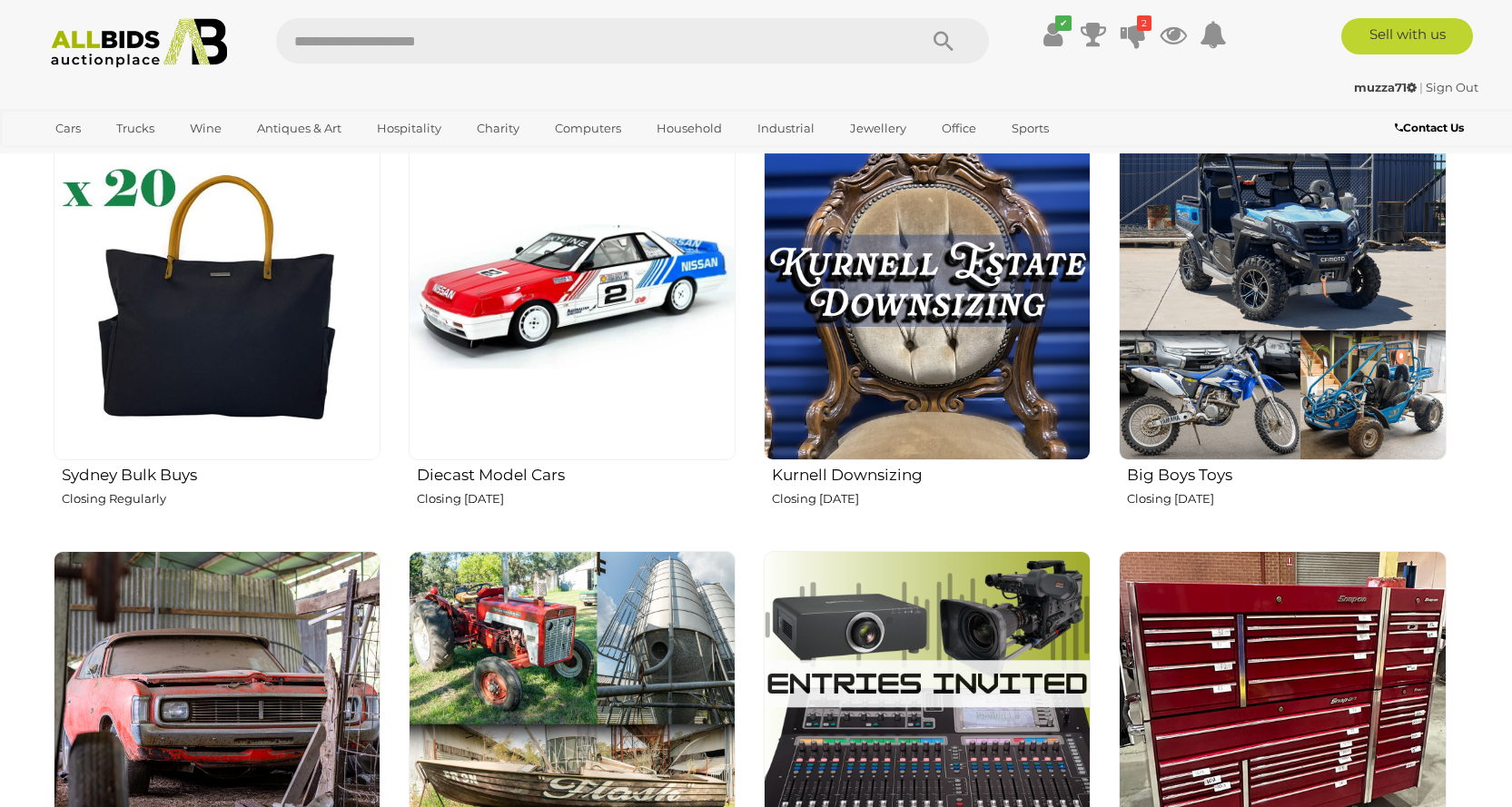
scroll to position [2815, 0]
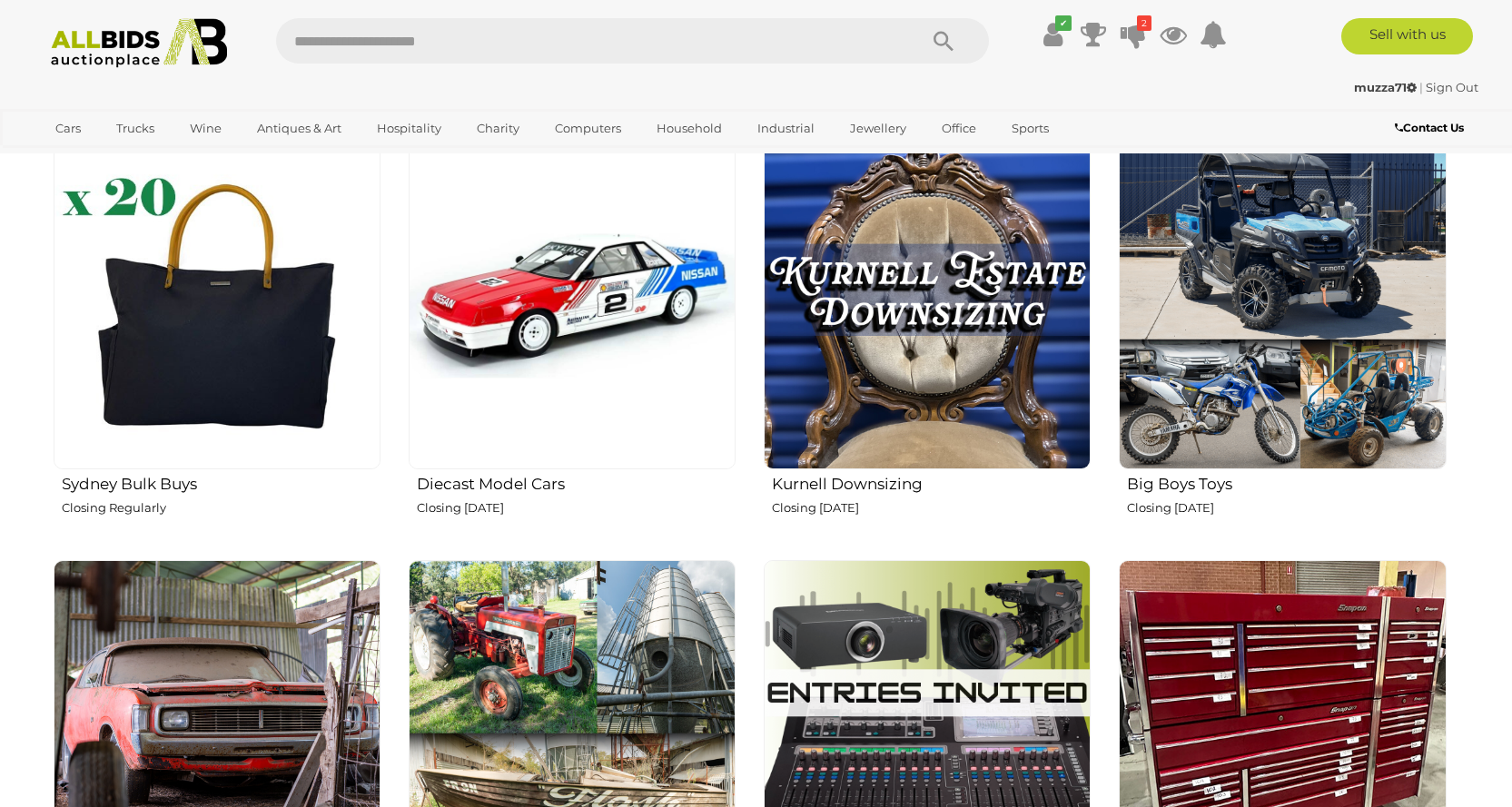
click at [1199, 491] on h2 "Big Boys Toys" at bounding box center [1285, 482] width 318 height 22
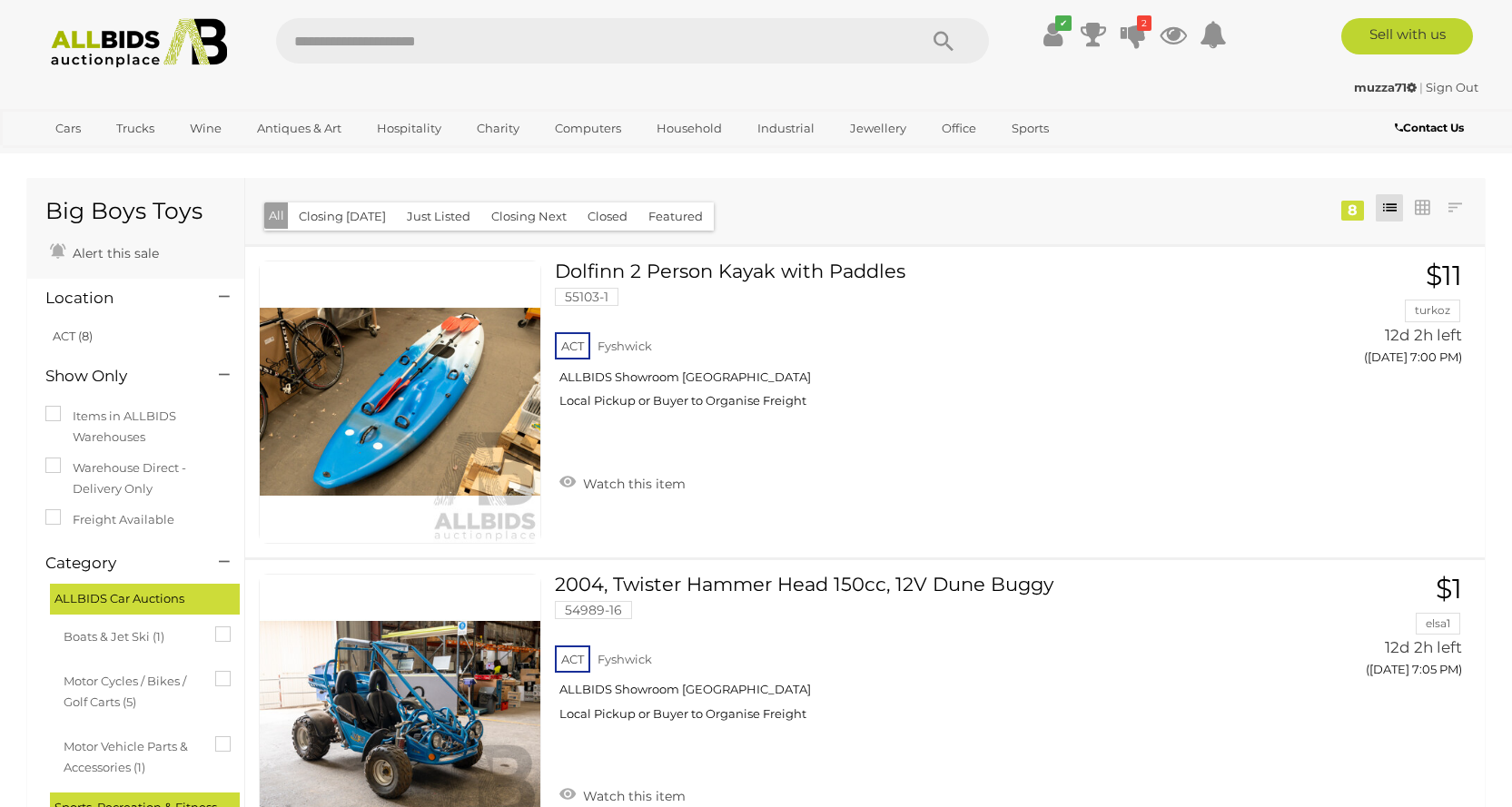
click at [114, 45] on img at bounding box center [140, 43] width 197 height 50
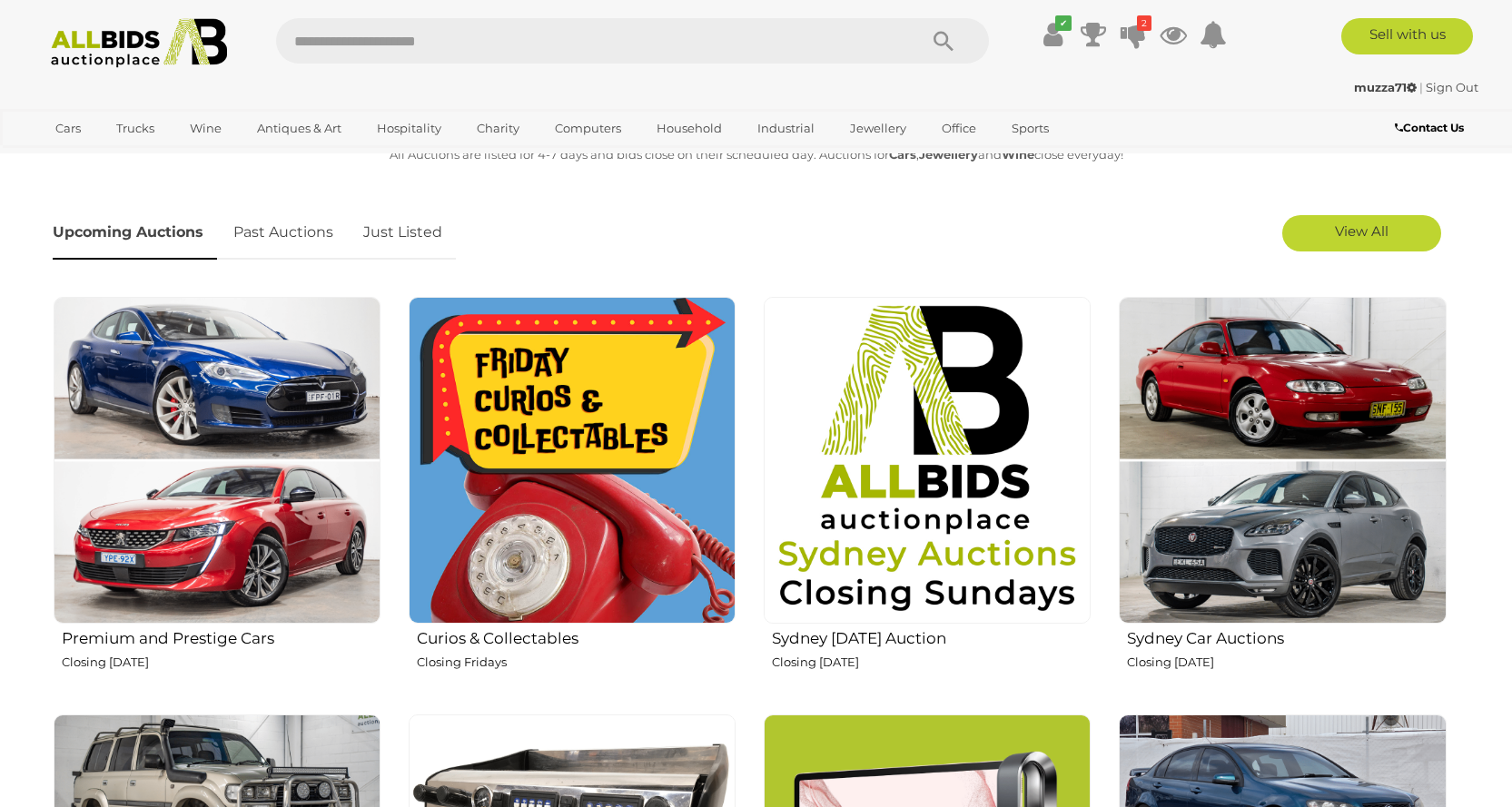
scroll to position [347, 0]
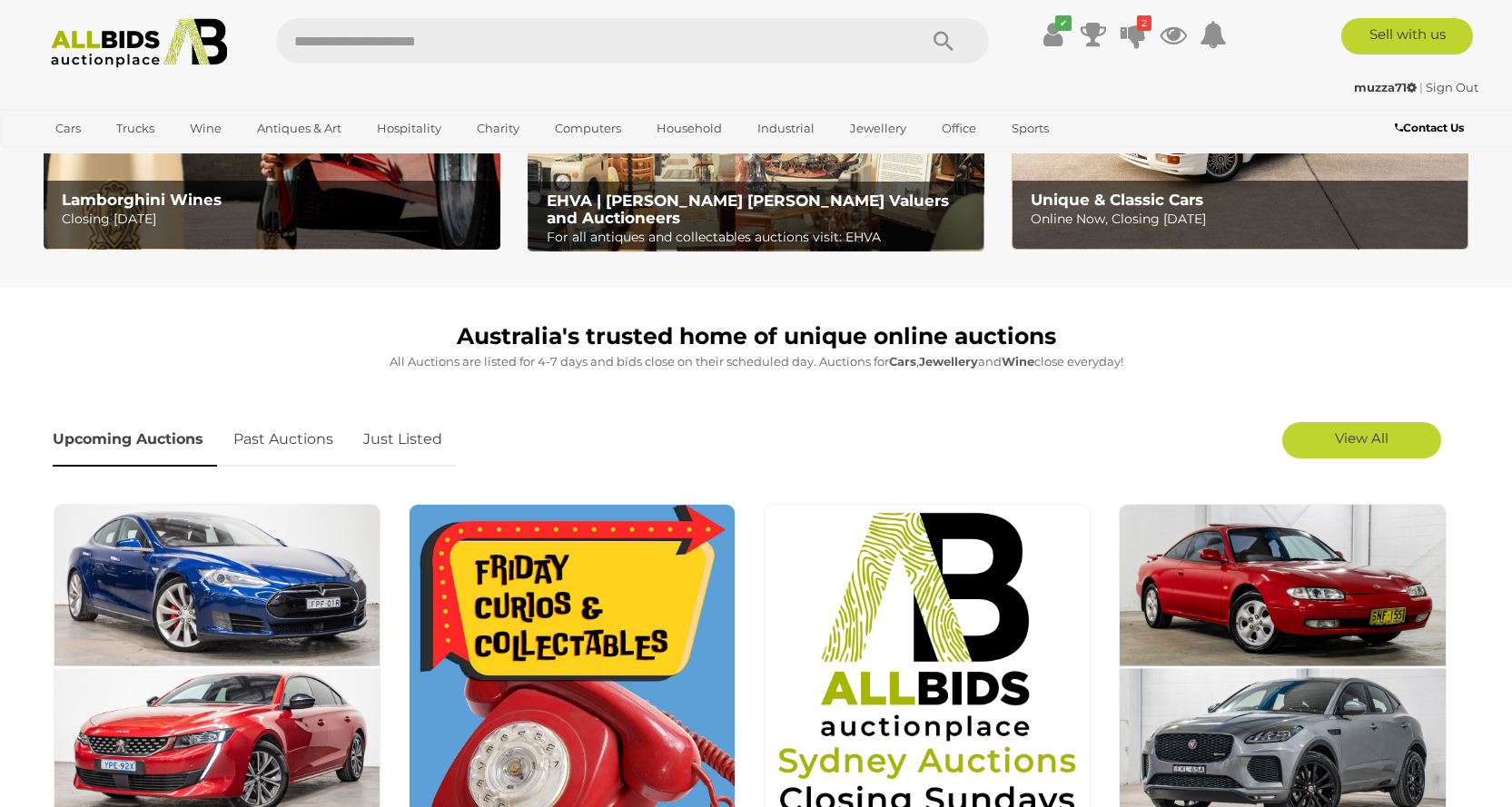
click at [377, 443] on link "Just Listed" at bounding box center [403, 440] width 106 height 54
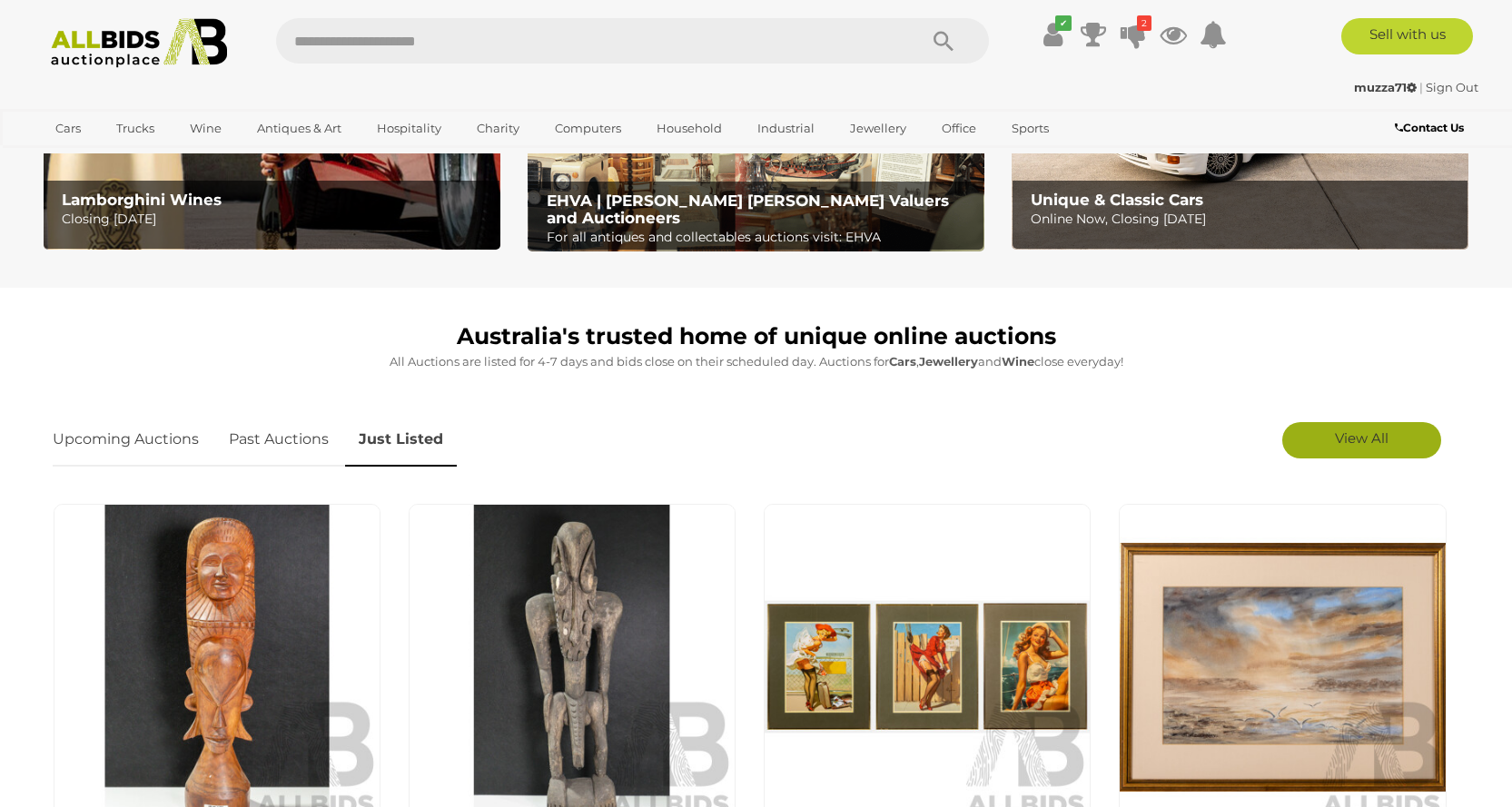
click at [1380, 442] on span "View All" at bounding box center [1362, 438] width 54 height 17
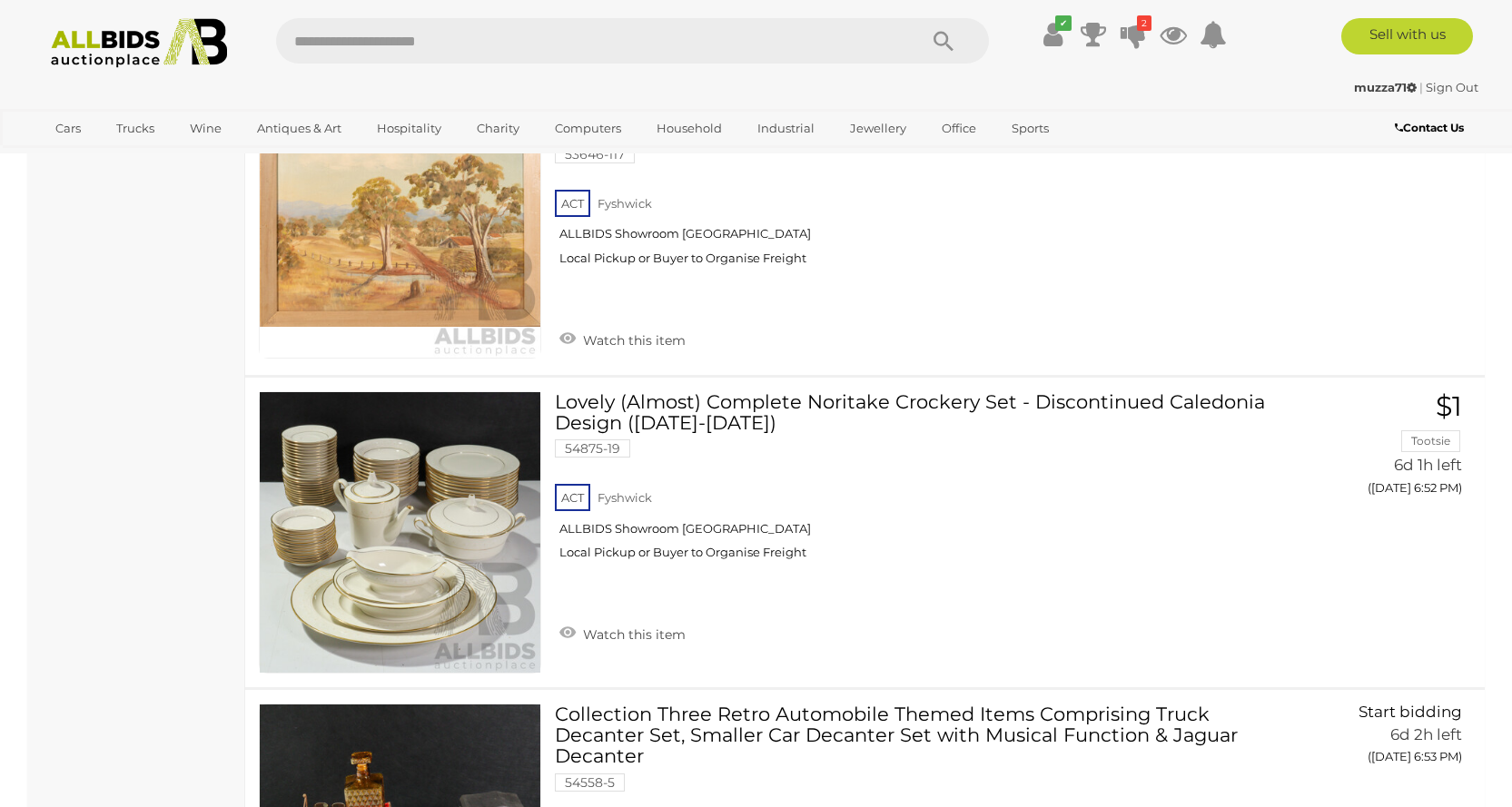
scroll to position [6625, 0]
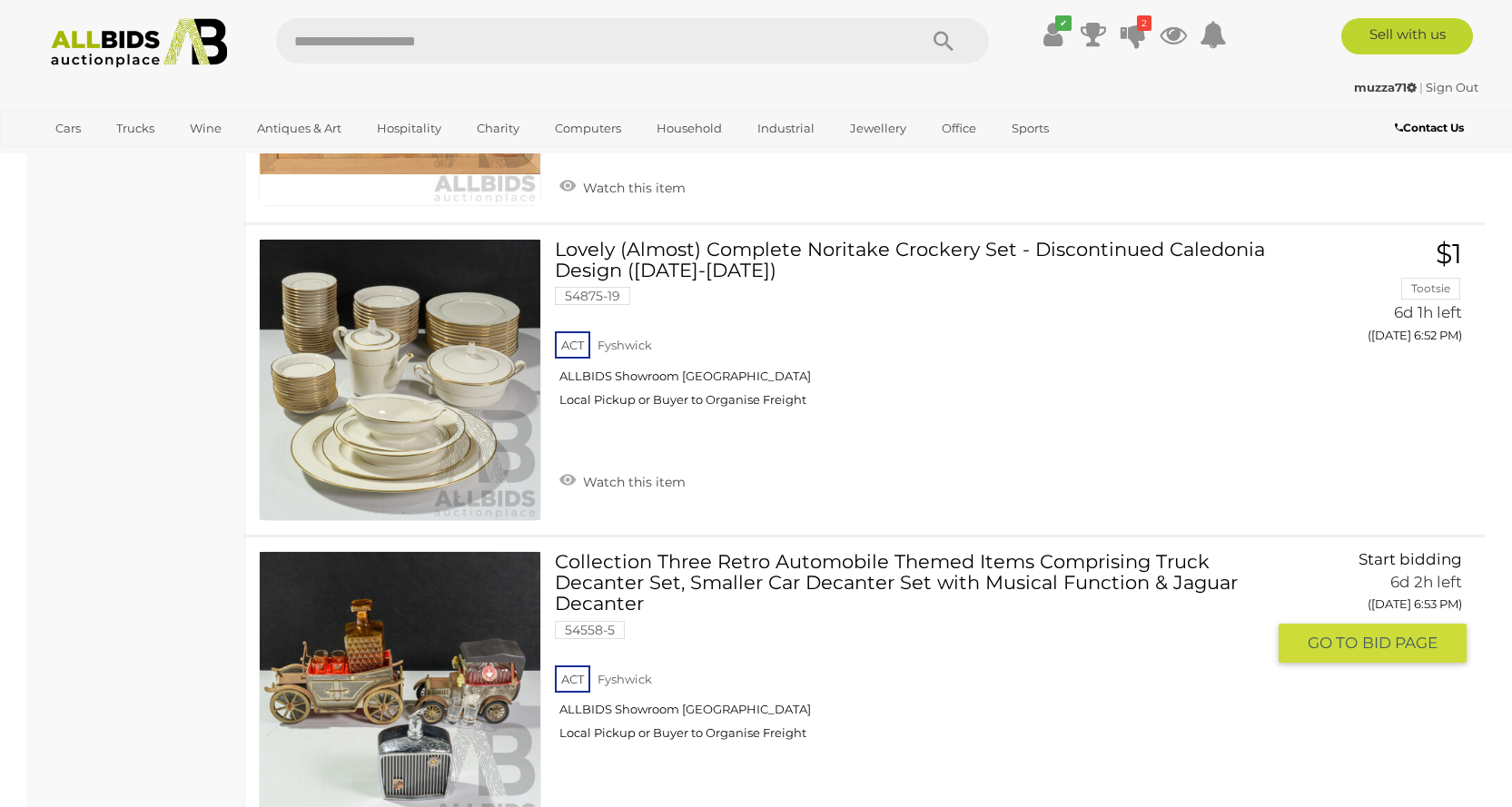
click at [923, 559] on link "Collection Three Retro Automobile Themed Items Comprising Truck Decanter Set, S…" at bounding box center [915, 652] width 695 height 204
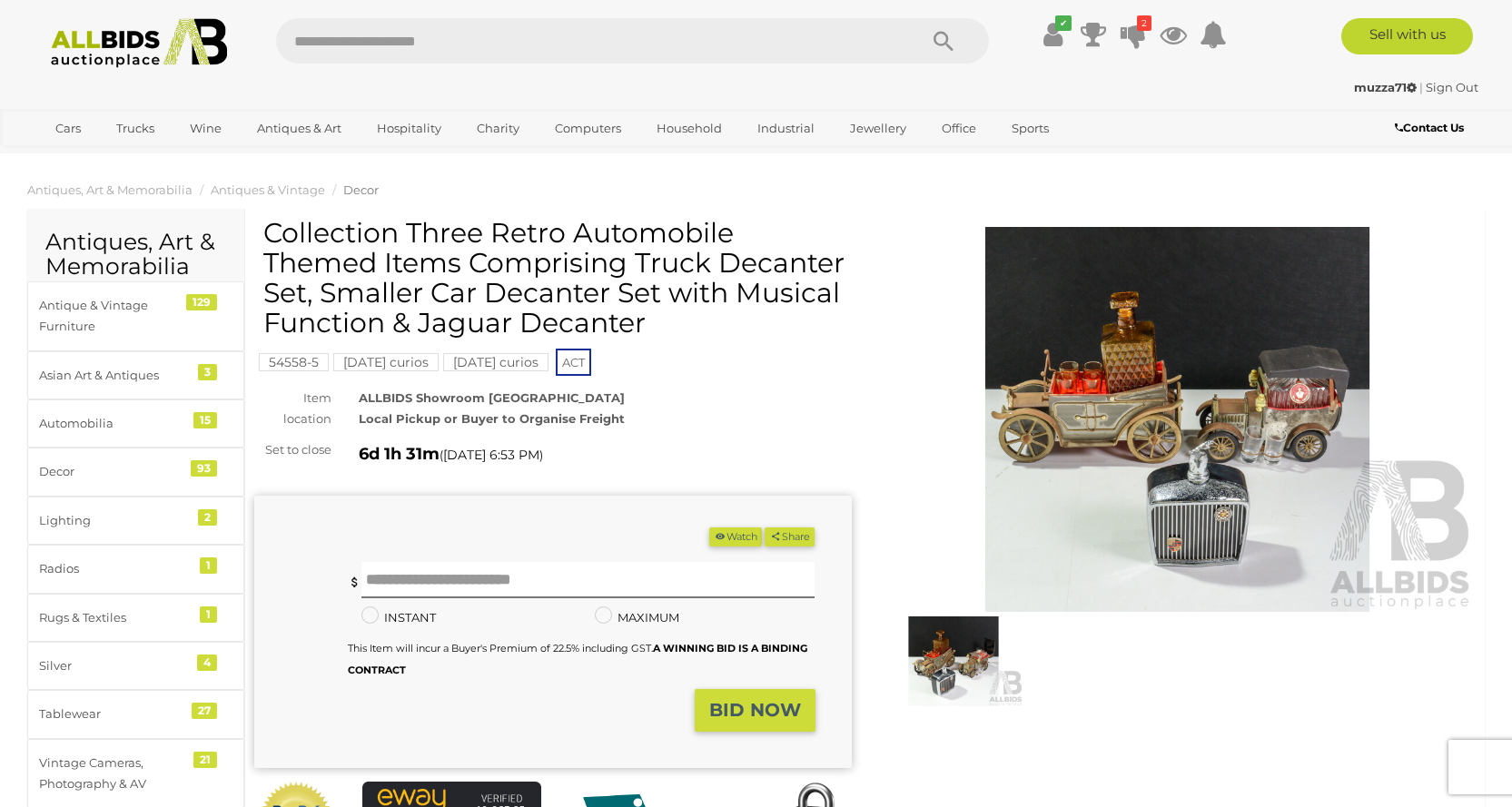
click at [1197, 405] on img at bounding box center [1177, 419] width 598 height 385
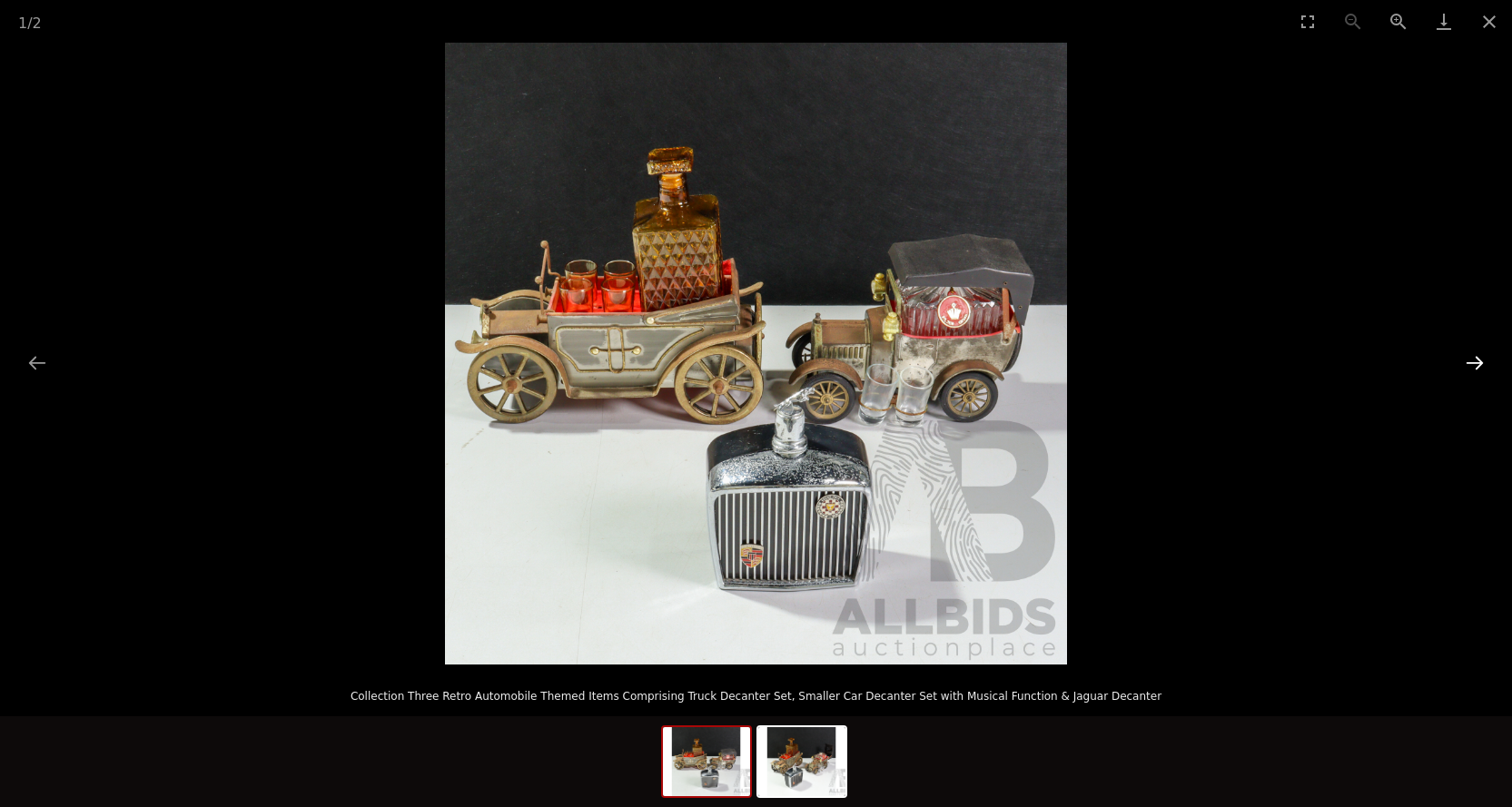
click at [1471, 357] on button "Next slide" at bounding box center [1475, 362] width 38 height 35
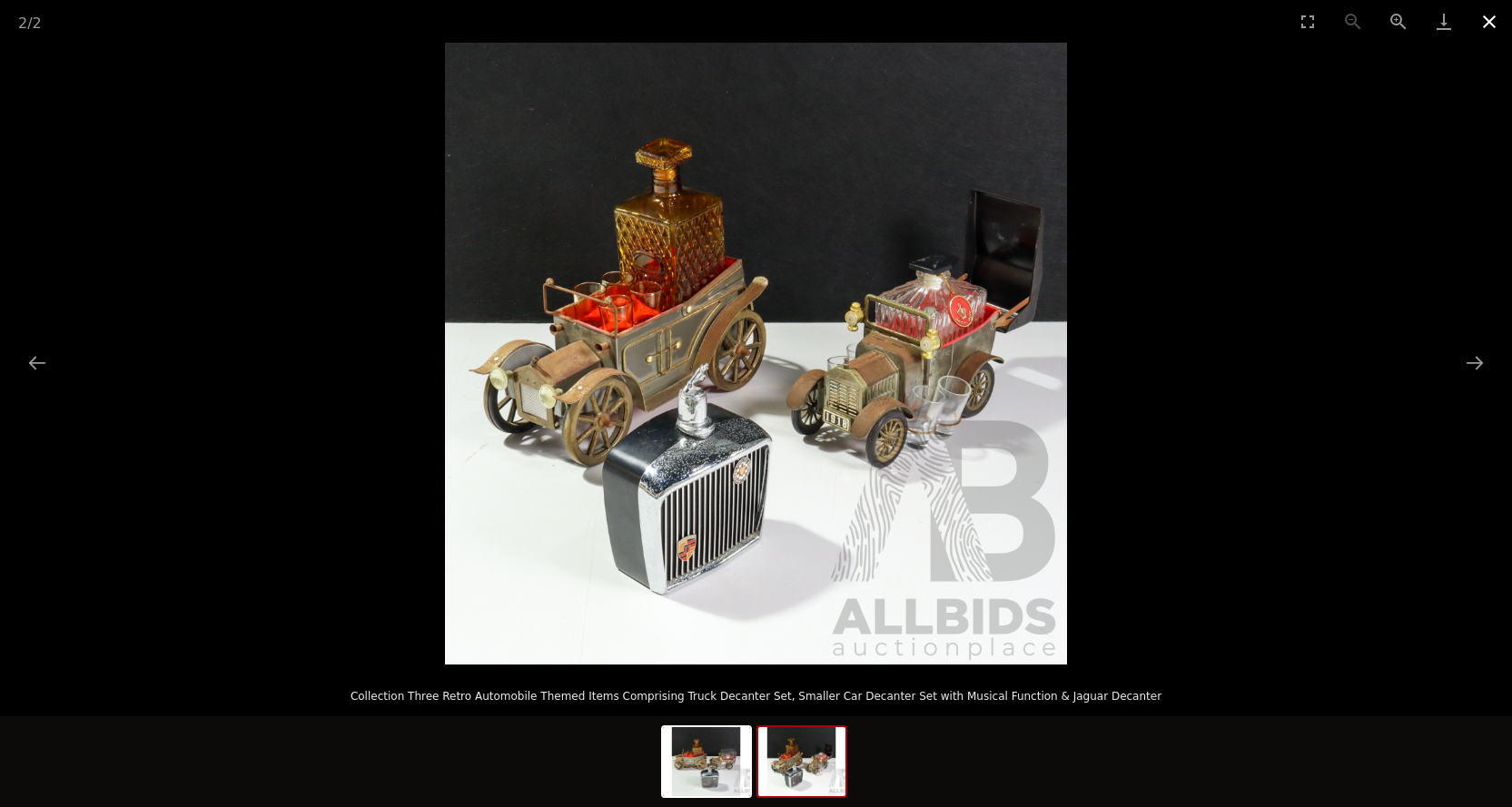
click at [1486, 24] on button "Close gallery" at bounding box center [1488, 21] width 45 height 43
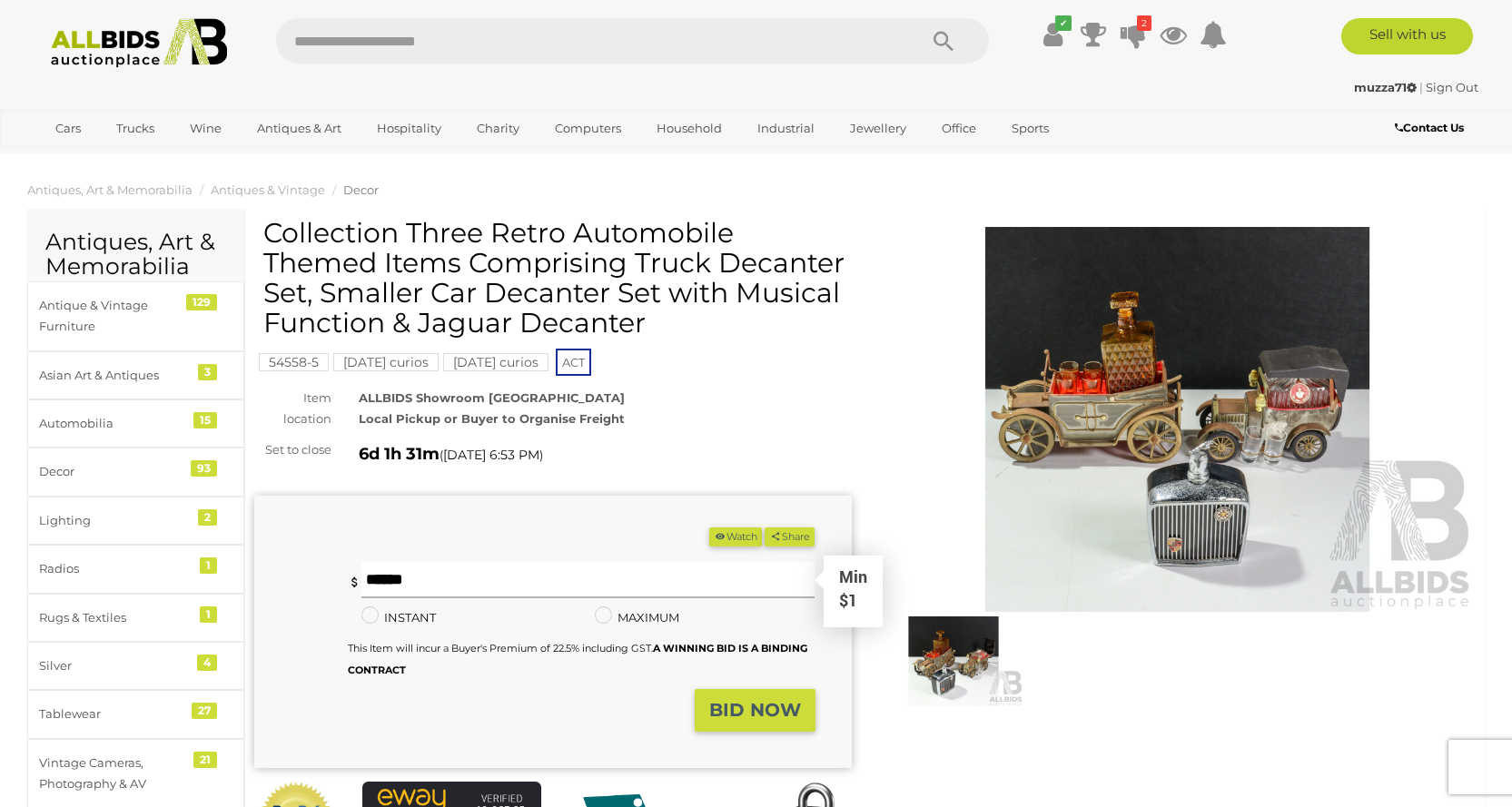
click at [441, 566] on input "text" at bounding box center [588, 580] width 454 height 36
type input "**"
click at [744, 705] on strong "BID NOW" at bounding box center [755, 709] width 92 height 22
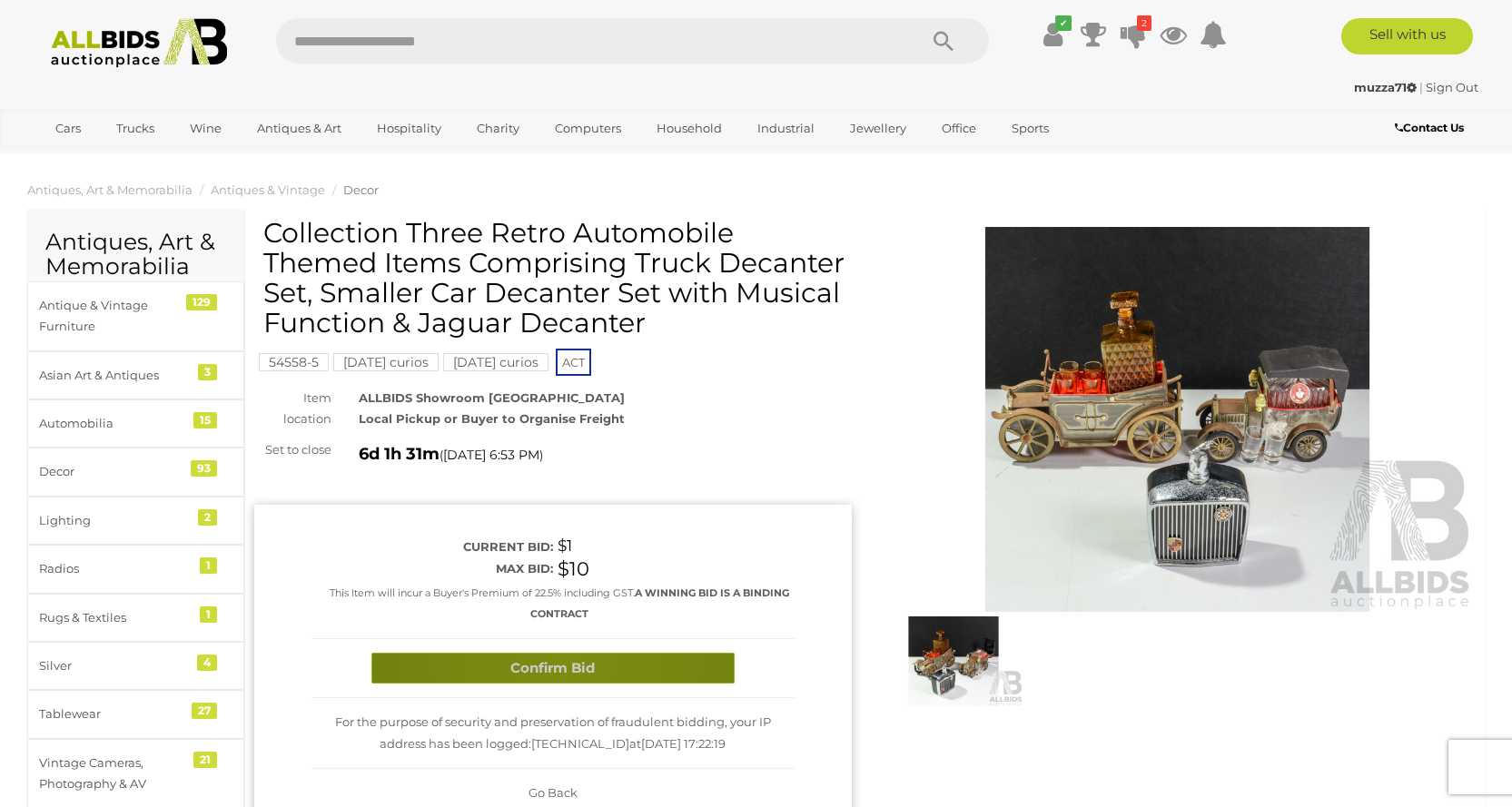
click at [565, 662] on button "Confirm Bid" at bounding box center [553, 668] width 363 height 32
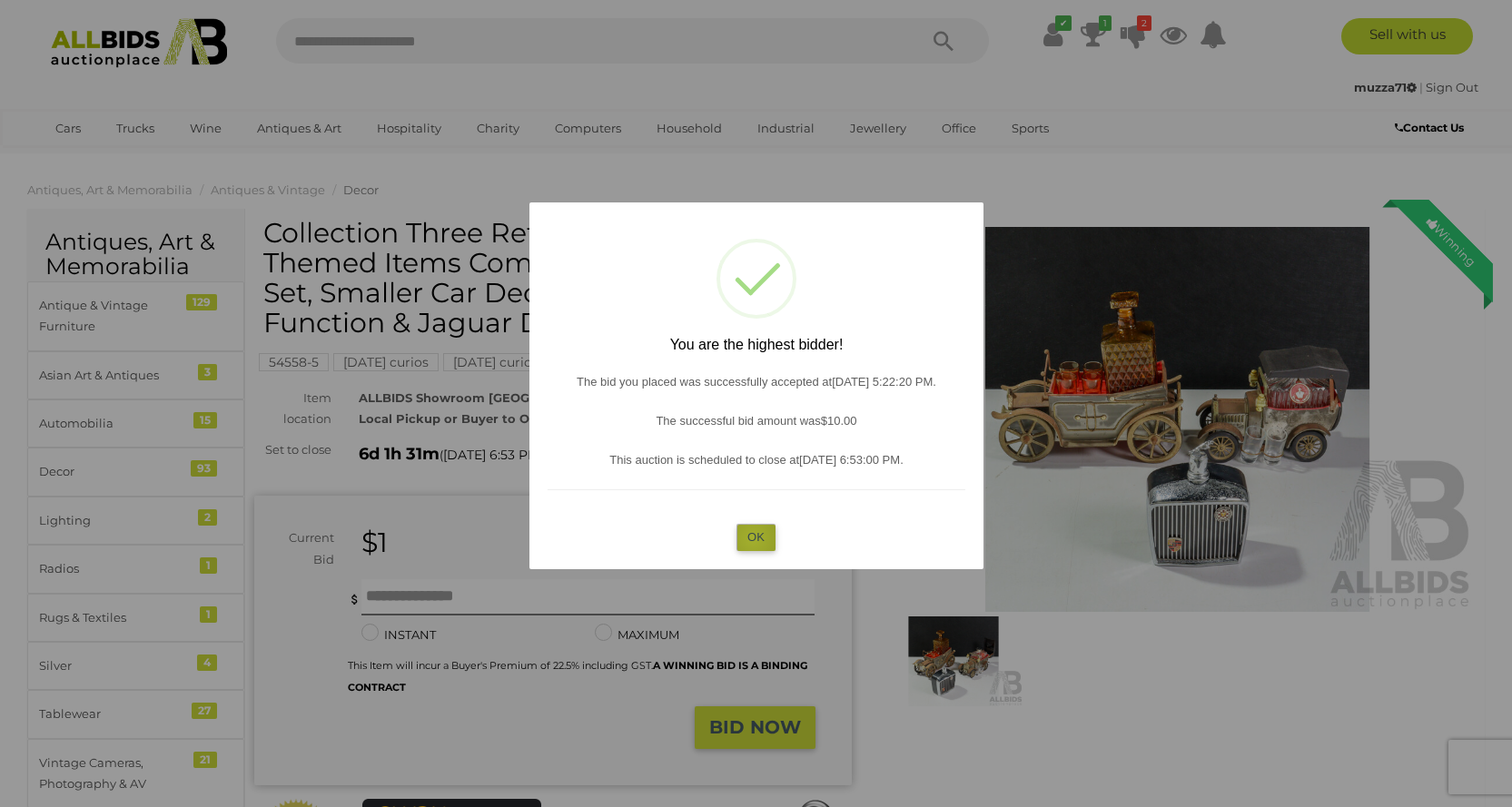
click at [753, 538] on button "OK" at bounding box center [756, 537] width 39 height 27
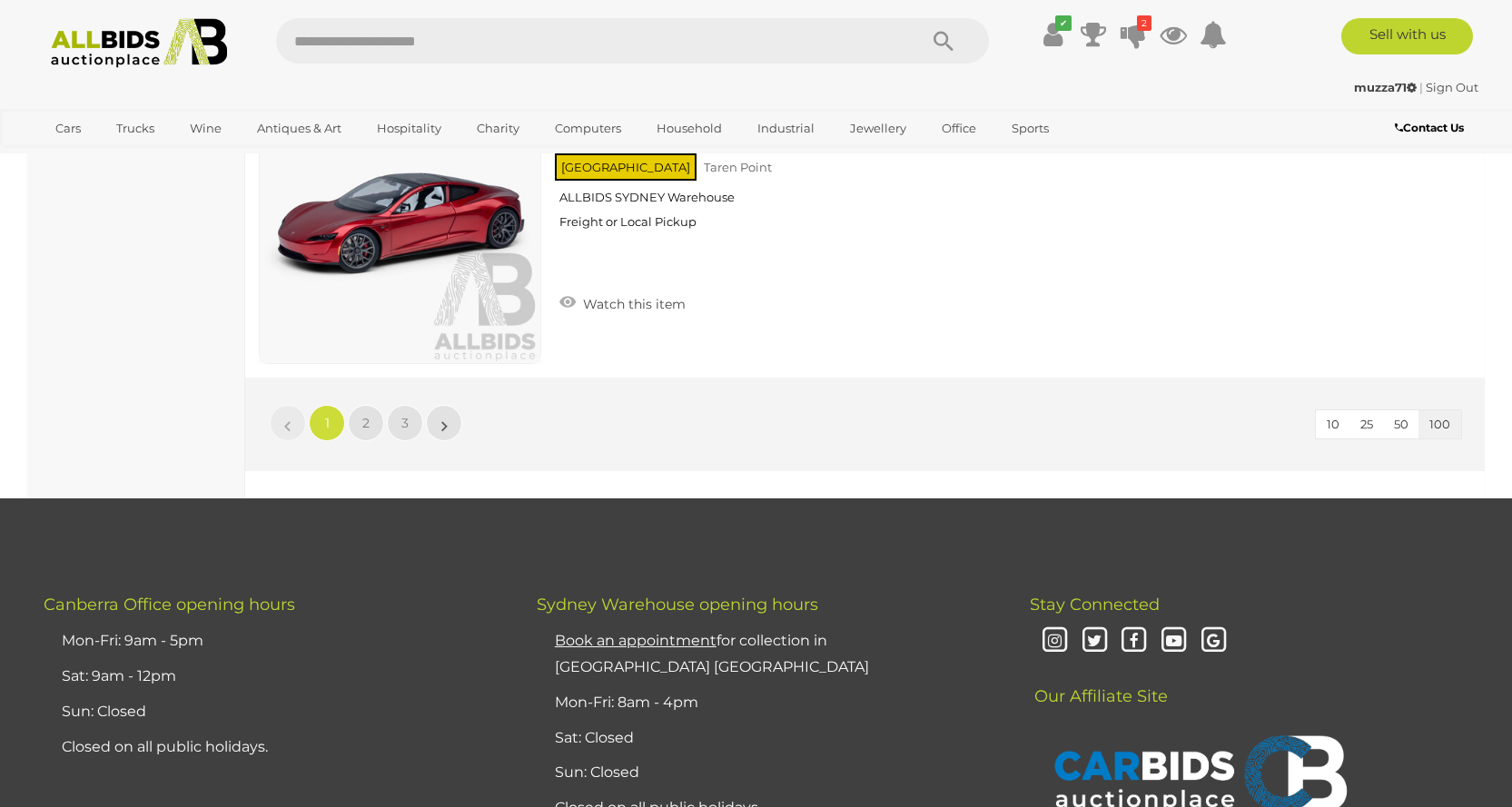
scroll to position [30545, 0]
